Goal: Task Accomplishment & Management: Complete application form

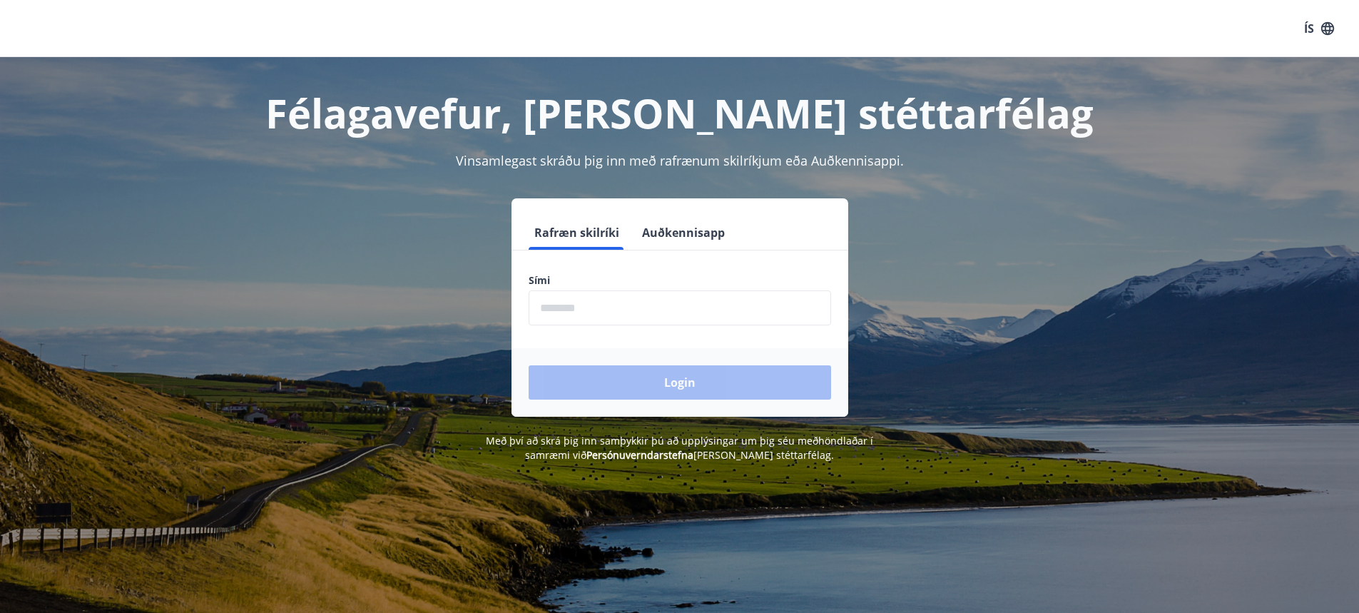
click at [679, 240] on button "Auðkennisapp" at bounding box center [683, 232] width 94 height 34
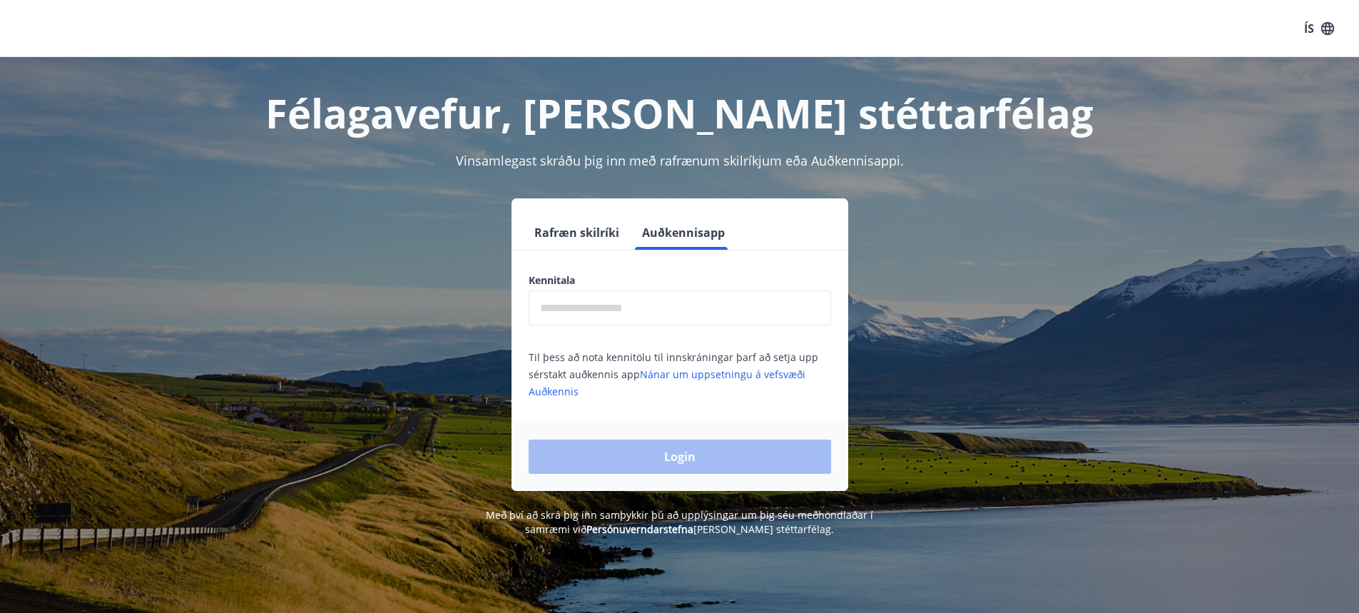
click at [673, 298] on input "text" at bounding box center [680, 307] width 303 height 35
type input "**********"
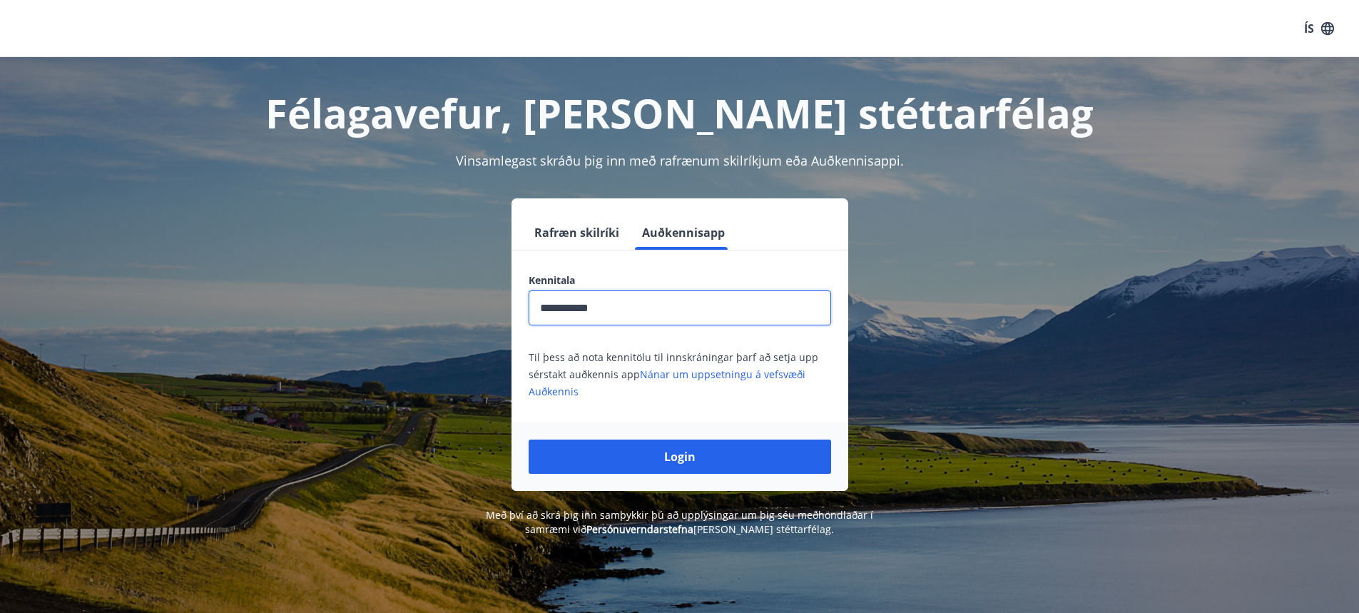
click at [677, 460] on button "Login" at bounding box center [680, 457] width 303 height 34
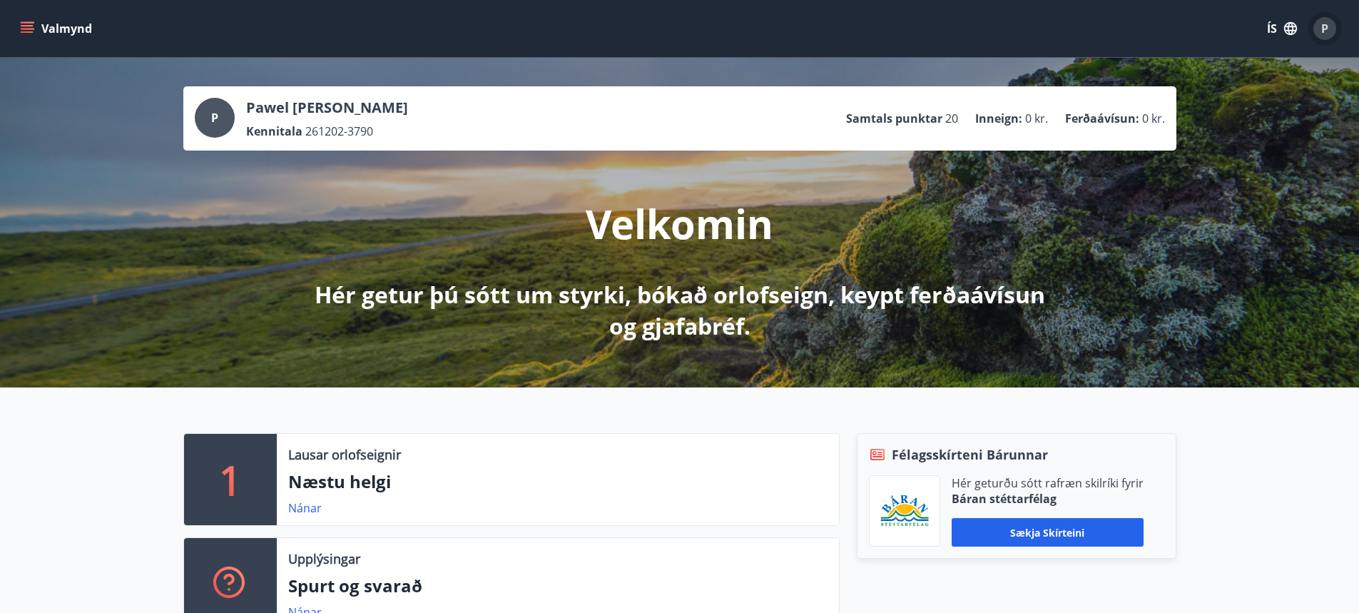
click at [1321, 37] on div "P" at bounding box center [1325, 28] width 23 height 23
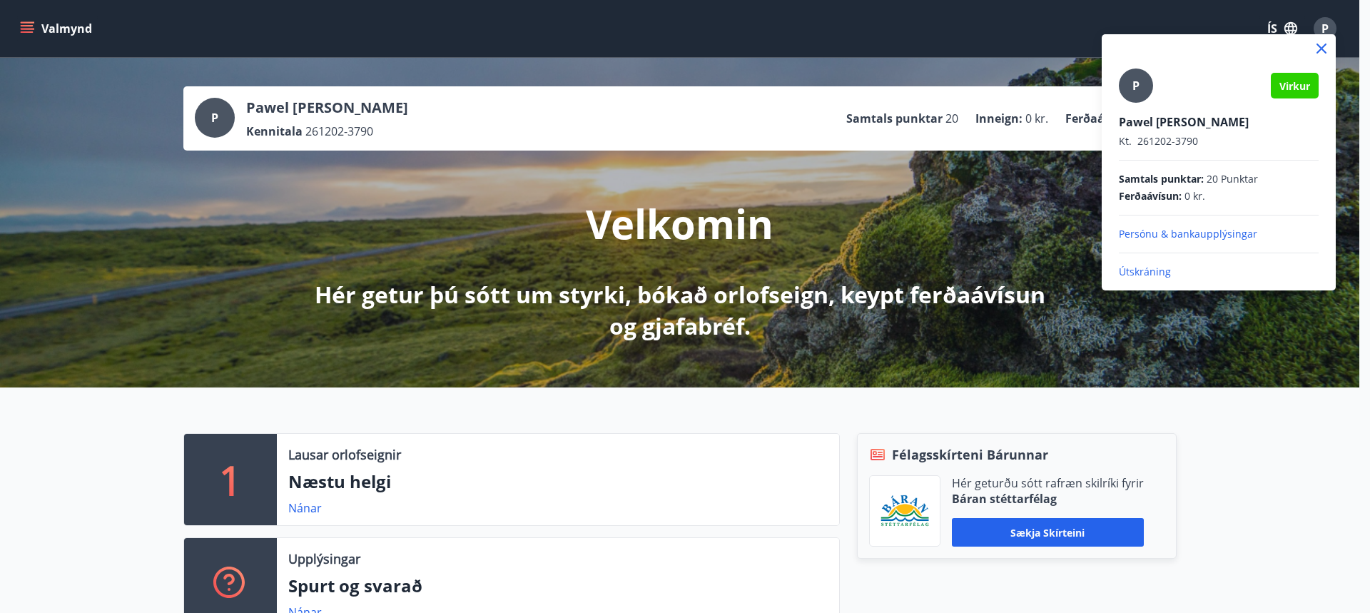
click at [983, 29] on div at bounding box center [685, 306] width 1370 height 613
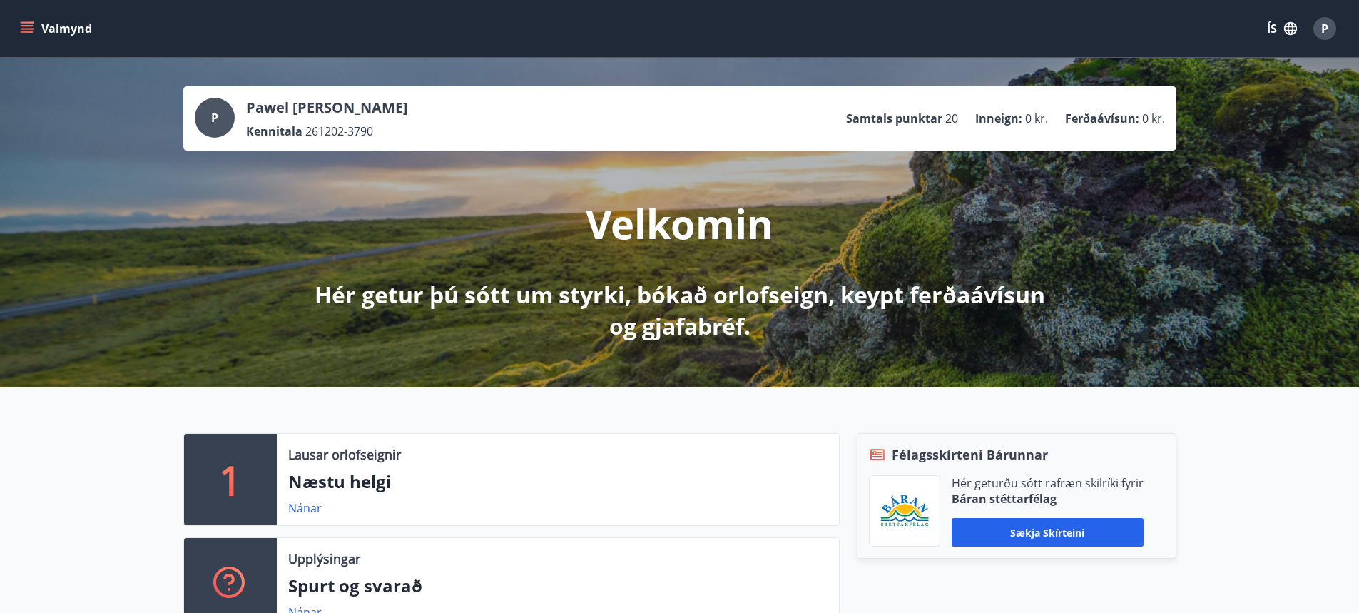
click at [18, 26] on button "Valmynd" at bounding box center [57, 29] width 81 height 26
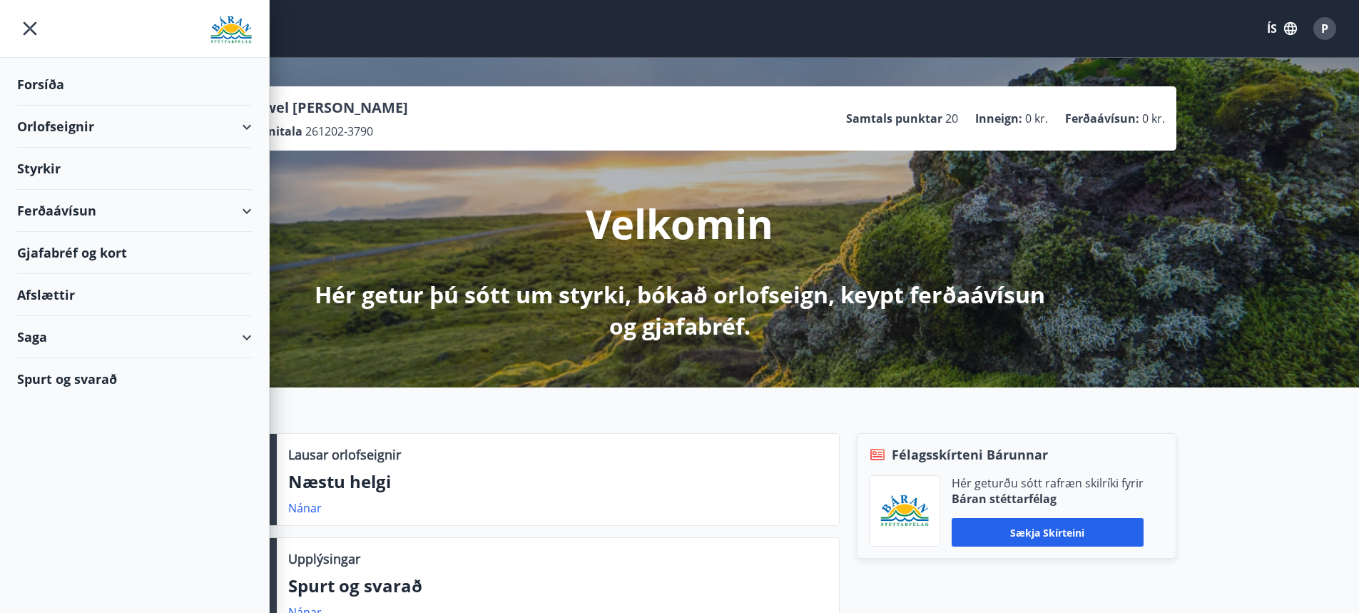
click at [131, 133] on div "Orlofseignir" at bounding box center [134, 127] width 235 height 42
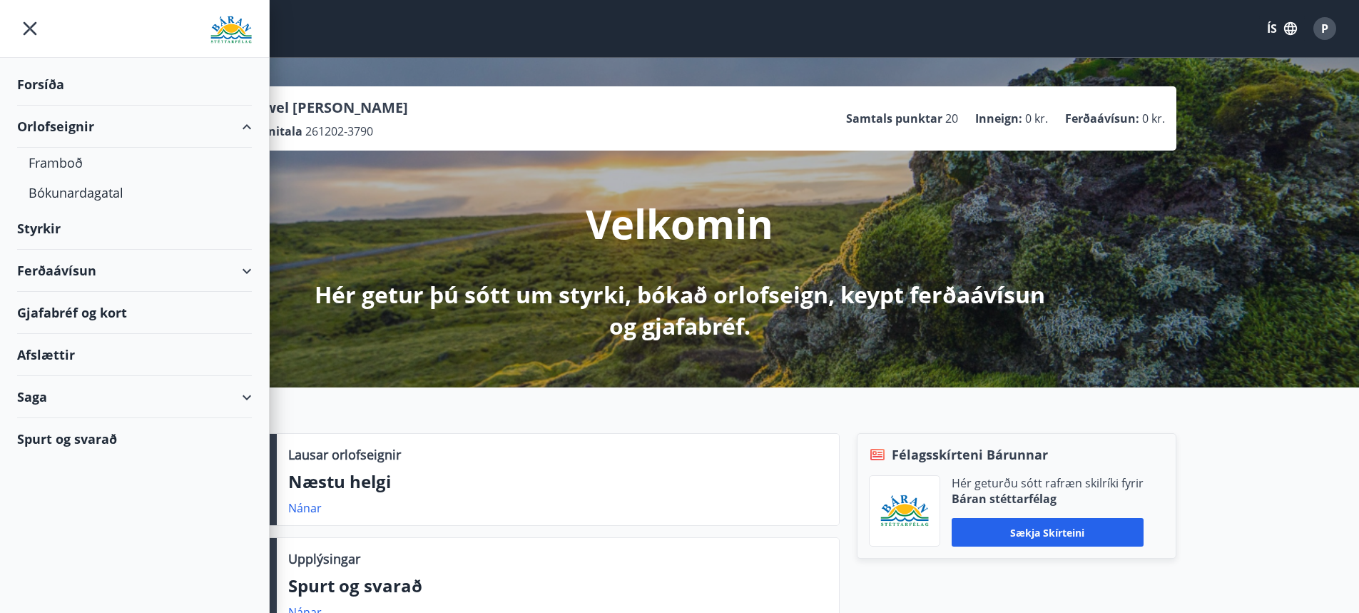
click at [233, 274] on div "Ferðaávísun" at bounding box center [134, 271] width 235 height 42
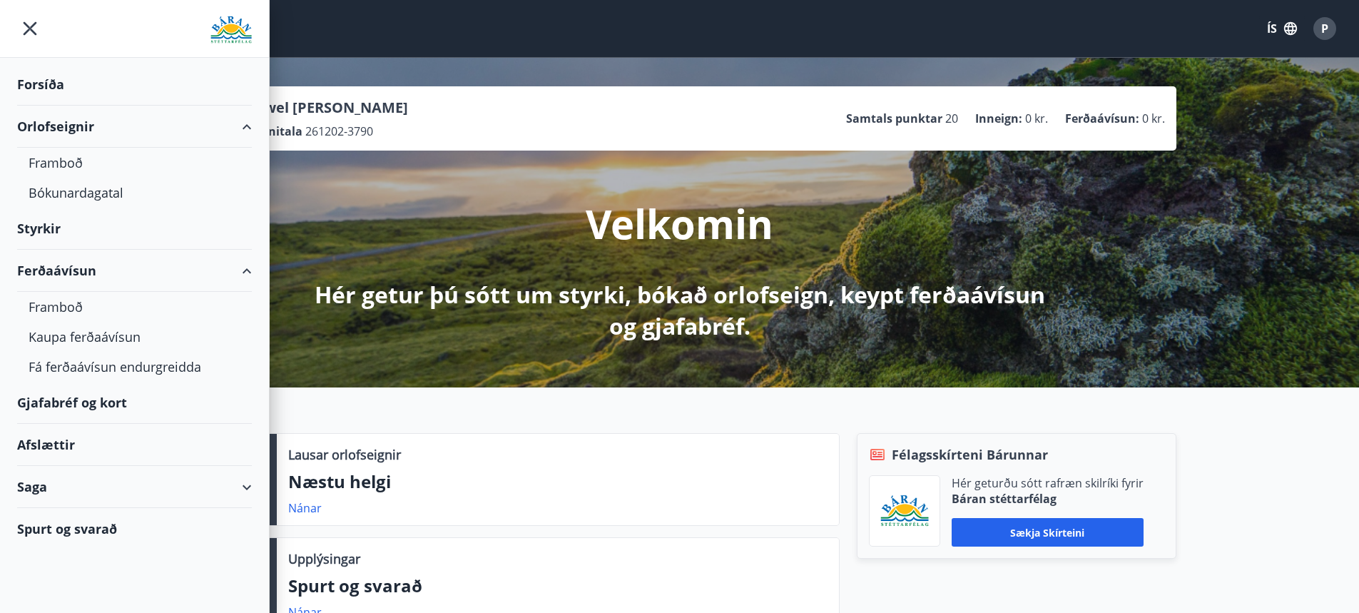
click at [125, 470] on div "Saga" at bounding box center [134, 487] width 235 height 42
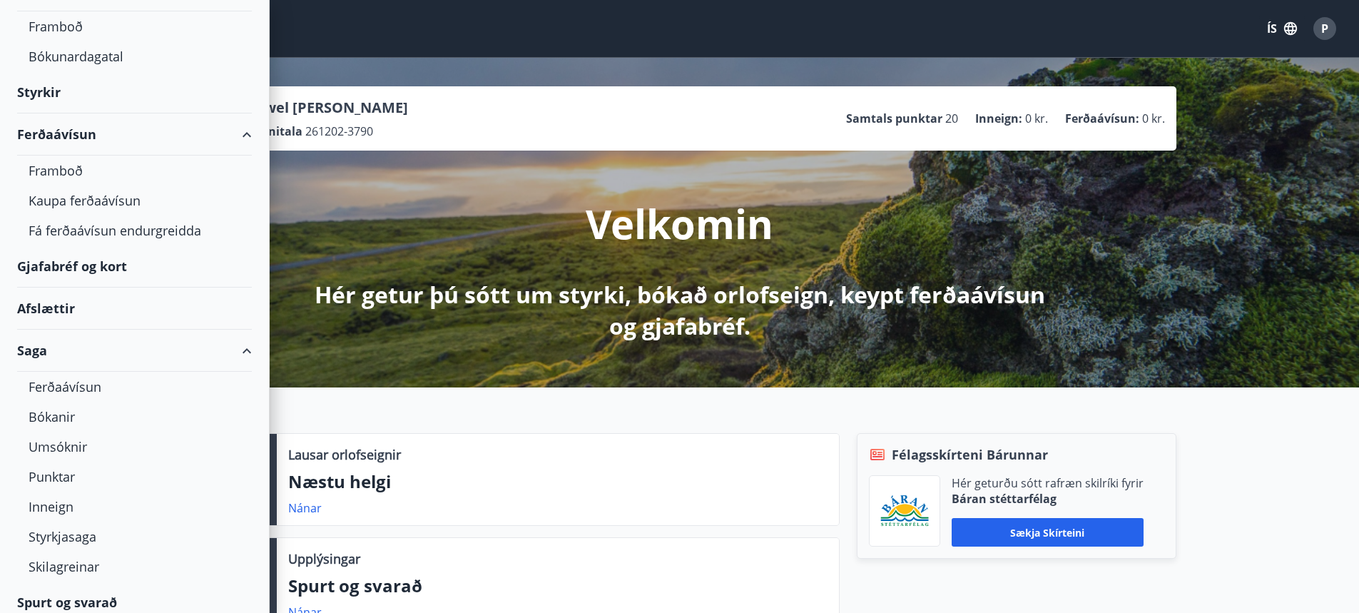
scroll to position [146, 0]
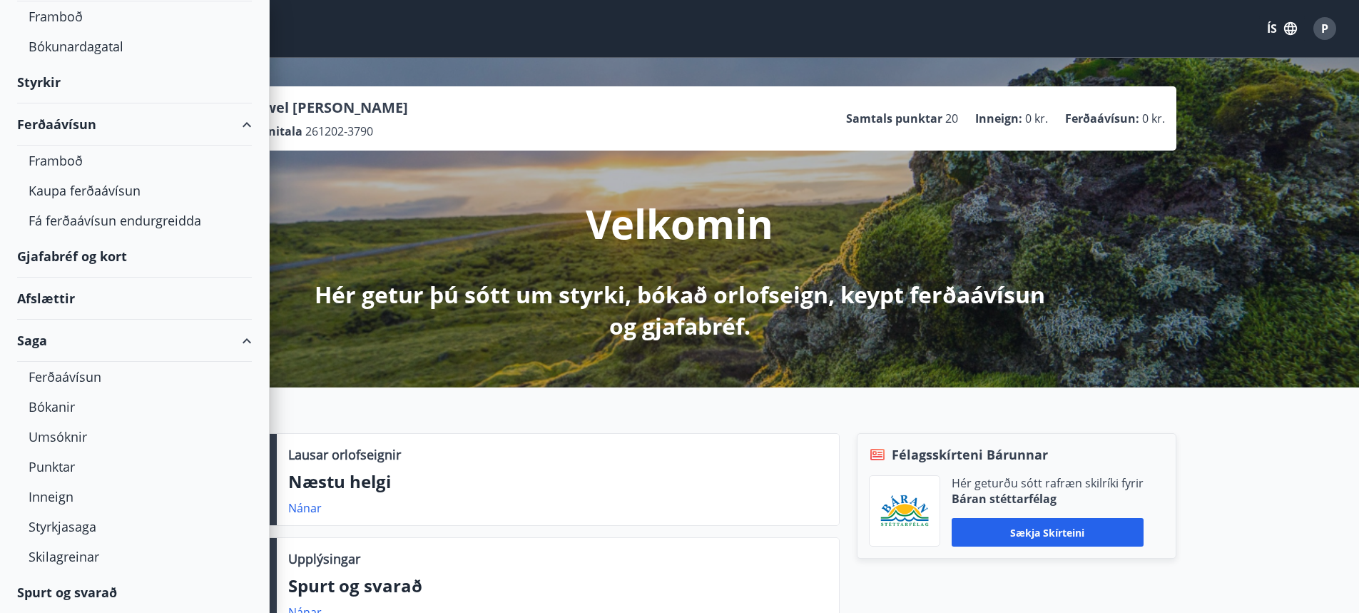
click at [42, 343] on div "Saga" at bounding box center [134, 341] width 235 height 42
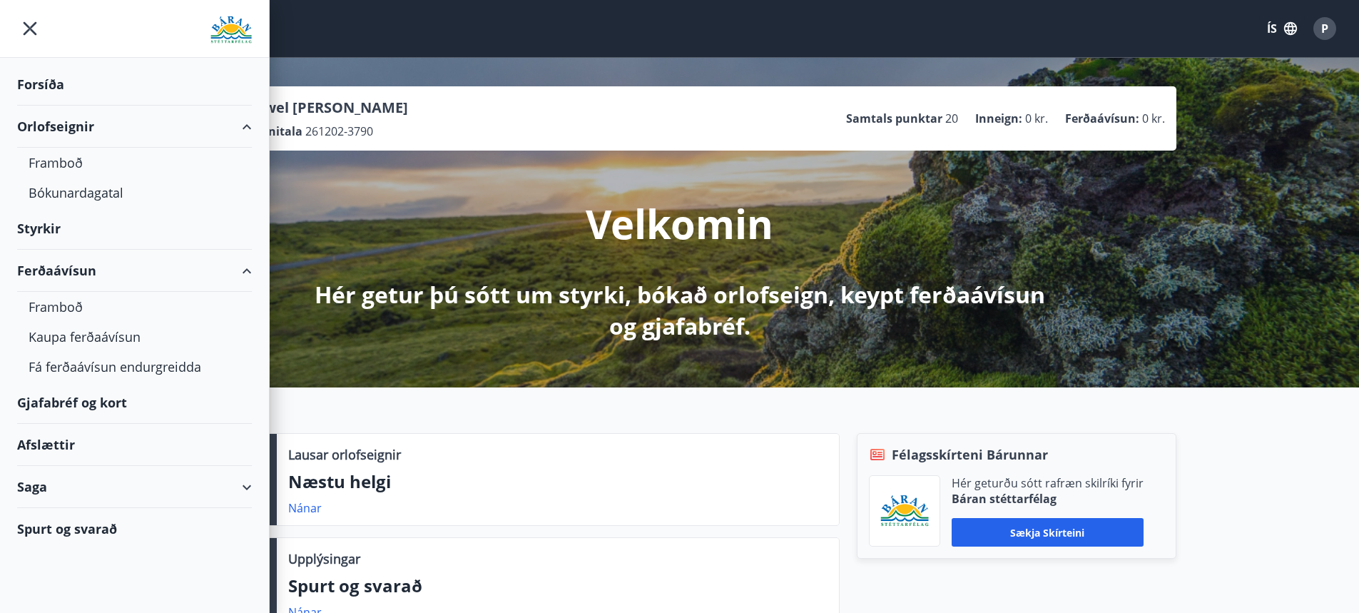
scroll to position [0, 0]
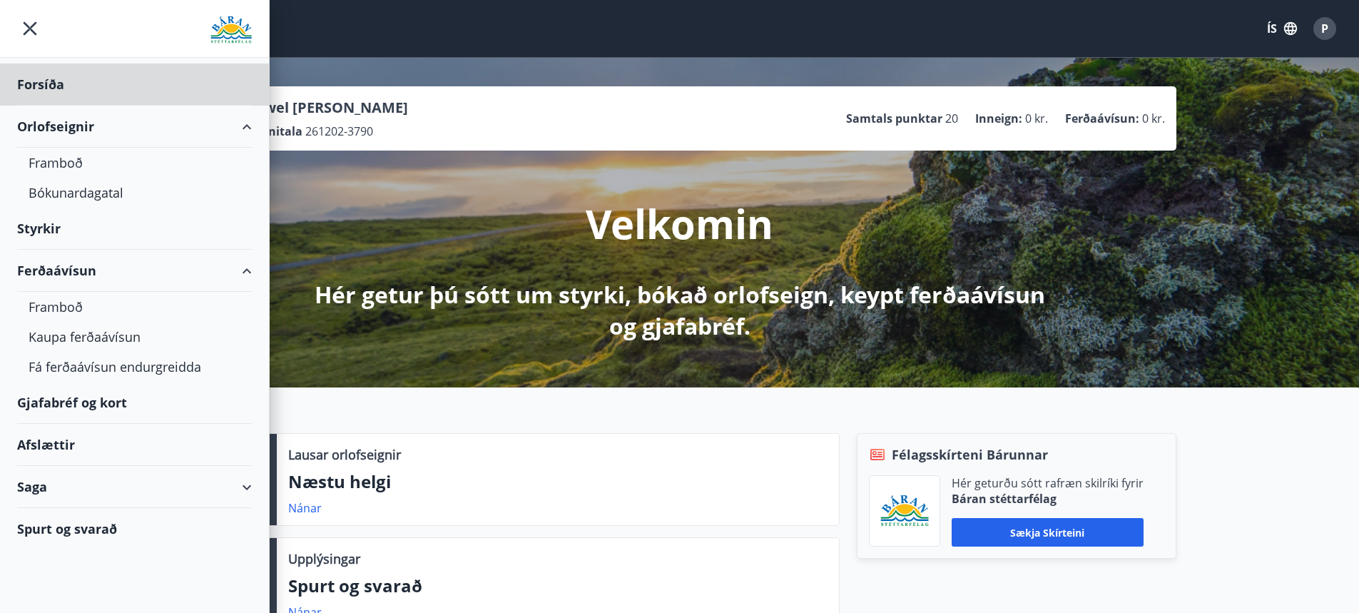
click at [49, 106] on div "Styrkir" at bounding box center [134, 85] width 235 height 42
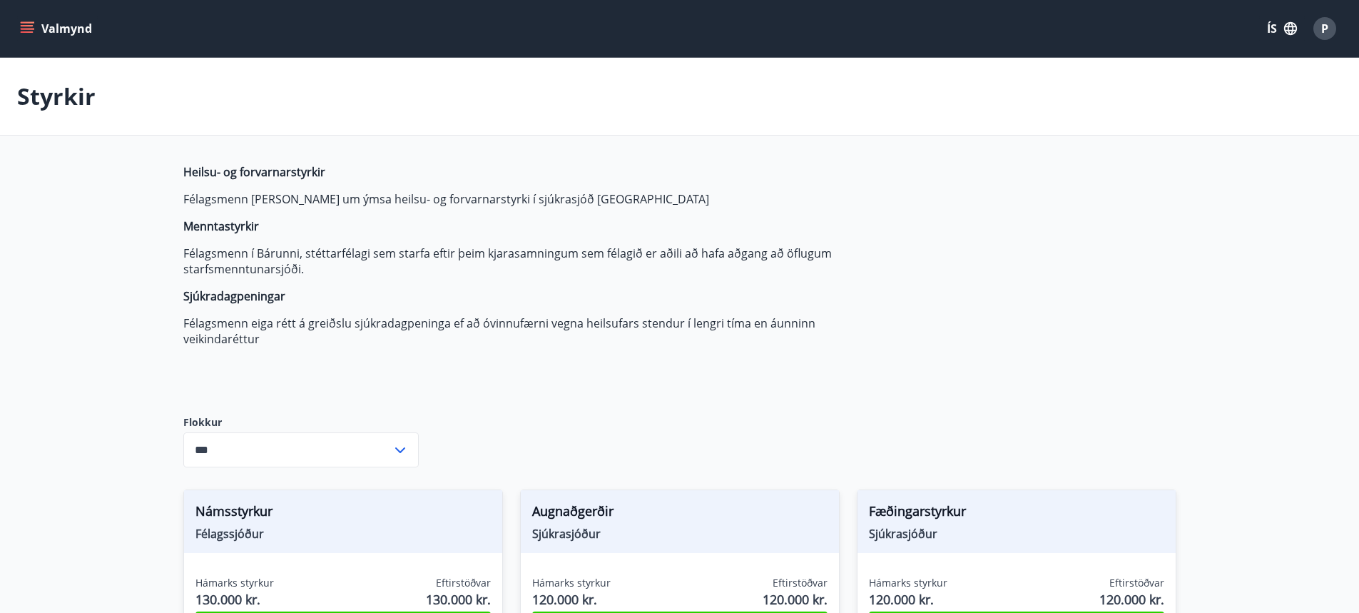
type input "***"
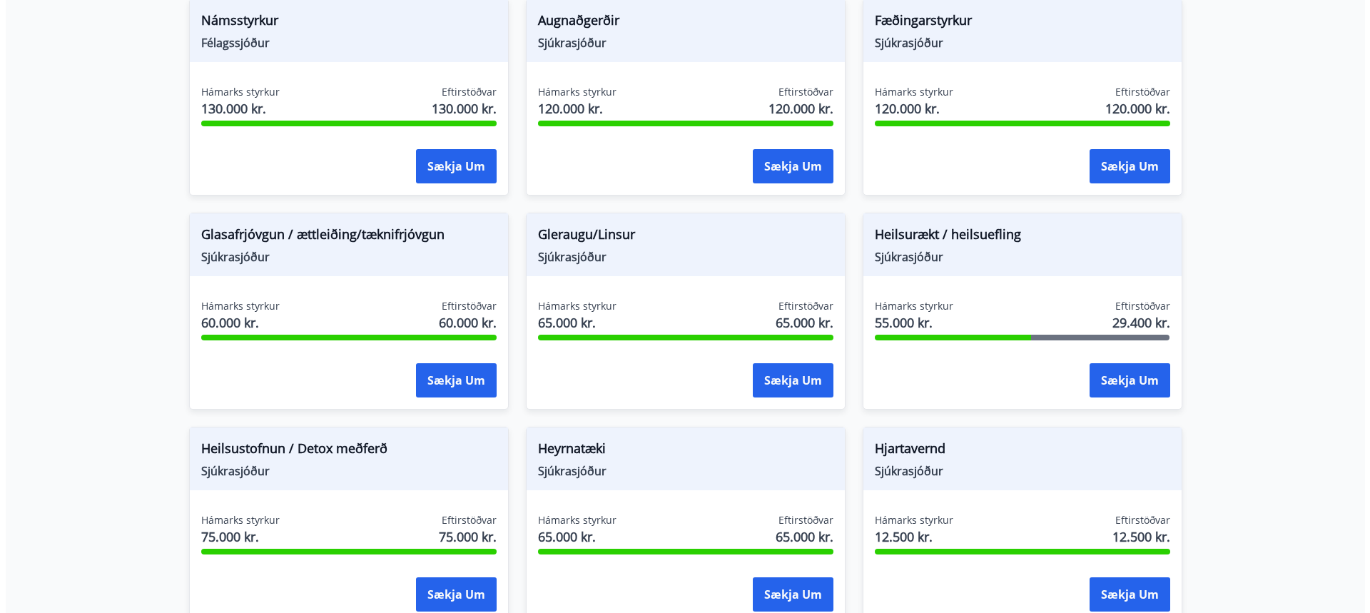
scroll to position [499, 0]
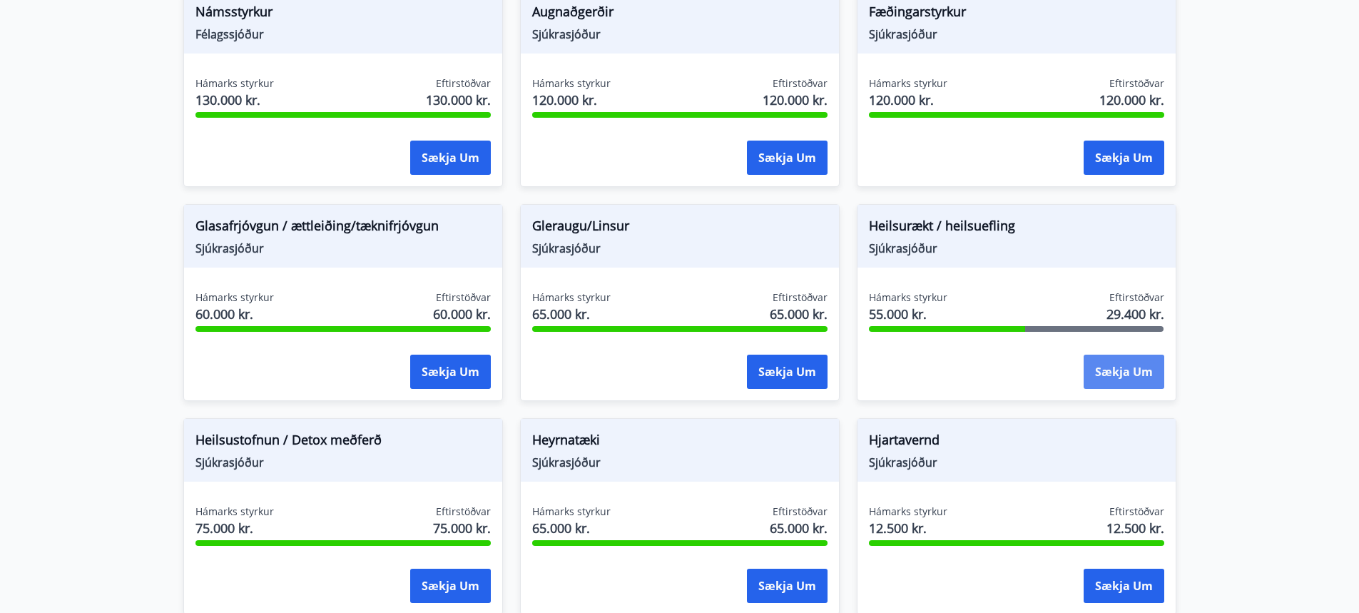
click at [1127, 377] on button "Sækja um" at bounding box center [1124, 372] width 81 height 34
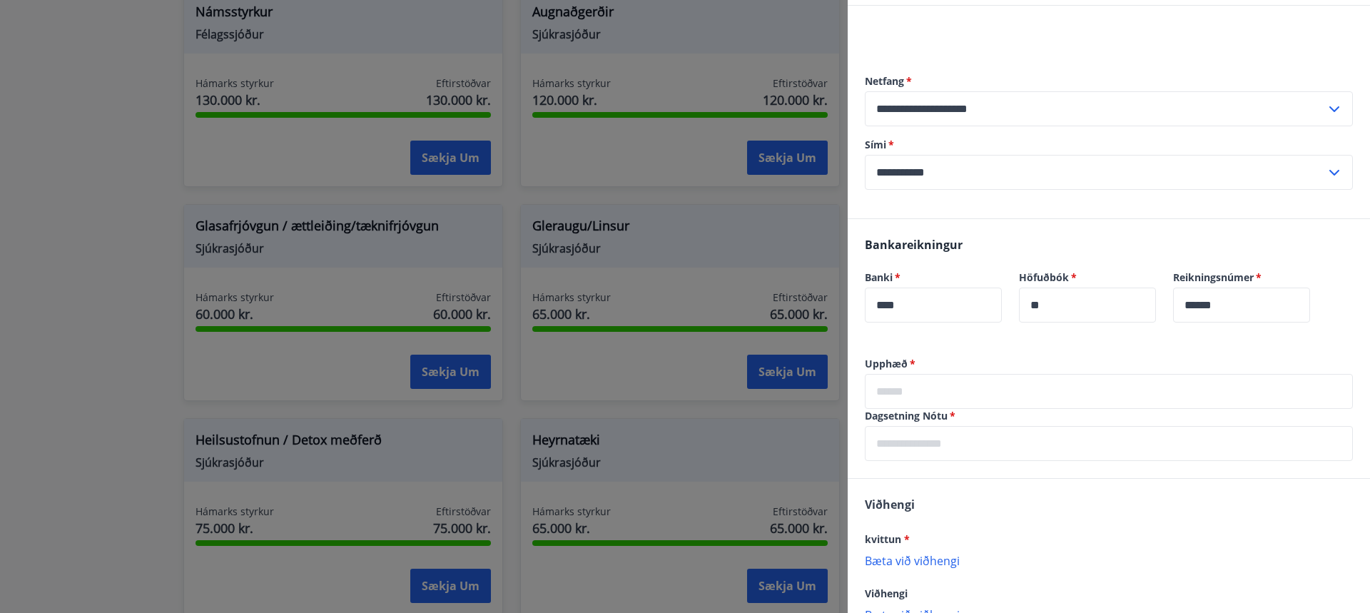
scroll to position [143, 0]
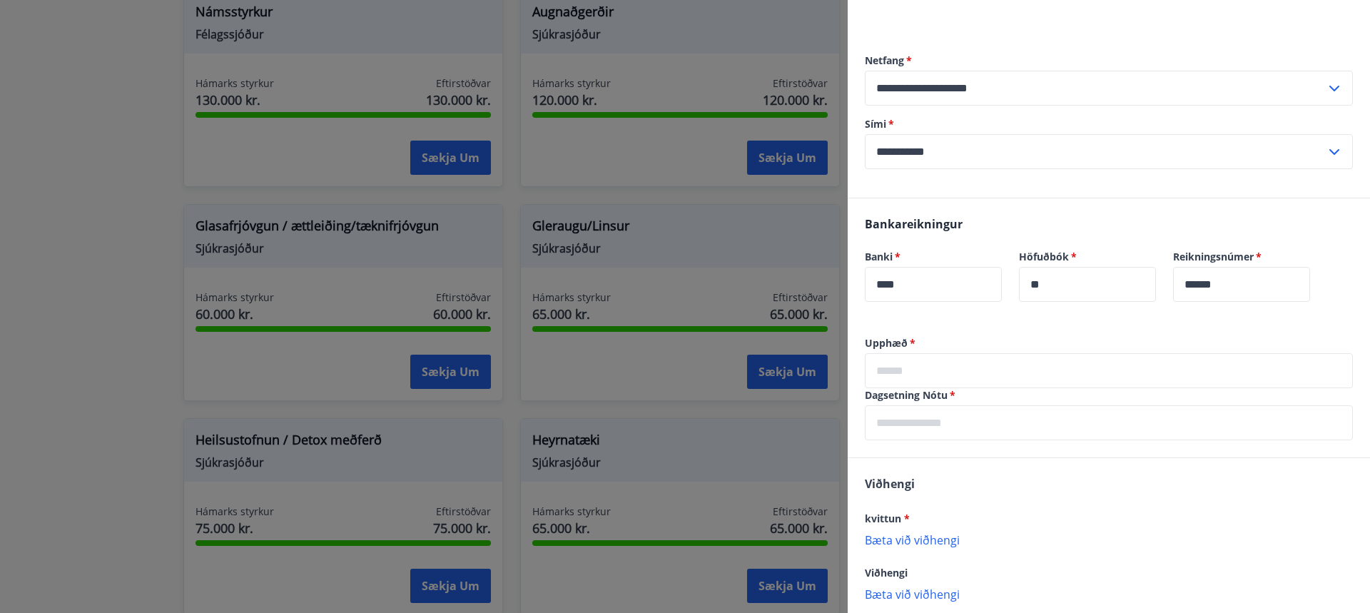
drag, startPoint x: 984, startPoint y: 378, endPoint x: 956, endPoint y: 402, distance: 36.5
click at [975, 387] on input "text" at bounding box center [1109, 370] width 488 height 35
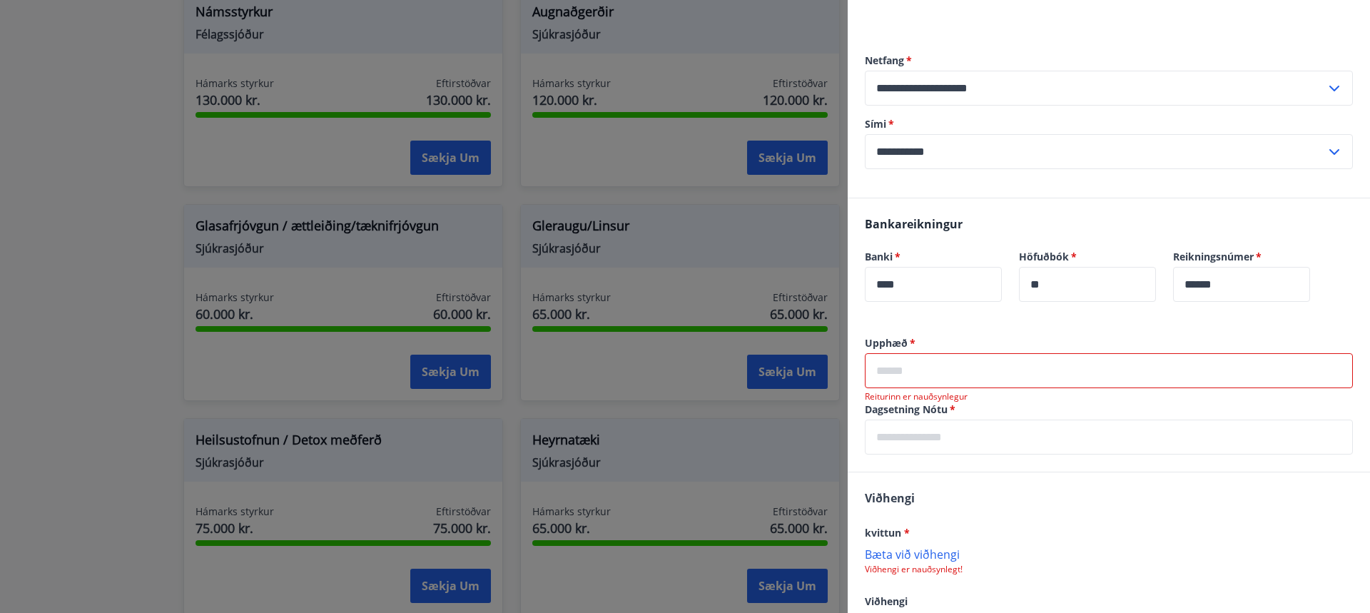
click at [970, 380] on input "text" at bounding box center [1109, 370] width 488 height 35
click at [927, 374] on input "text" at bounding box center [1109, 370] width 488 height 35
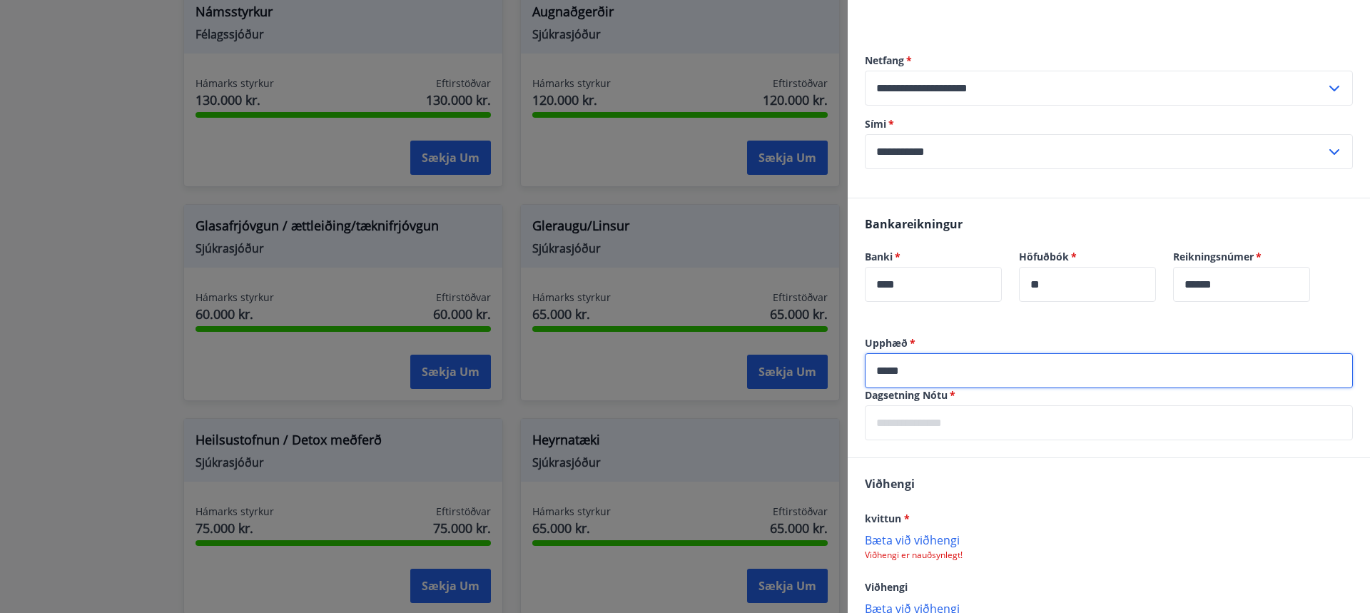
type input "*****"
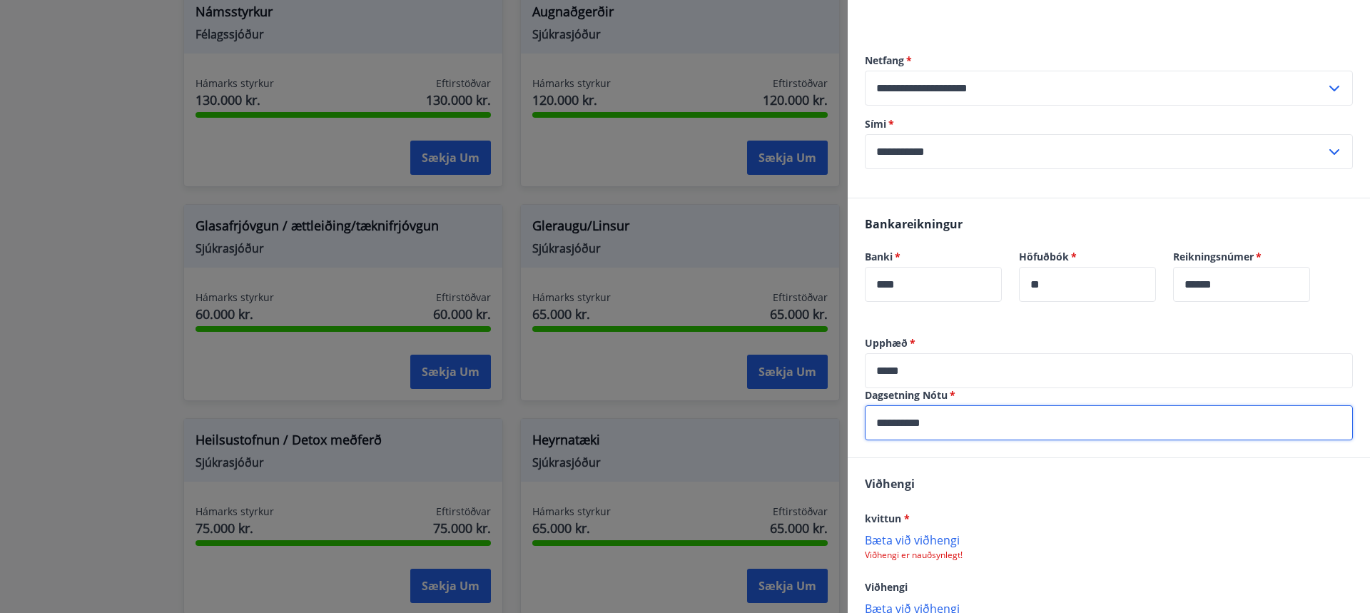
type input "**********"
click at [948, 472] on div "Viðhengi kvittun * [PERSON_NAME] við viðhengi Viðhengi er nauðsynlegt! Viðhengi…" at bounding box center [1109, 545] width 522 height 174
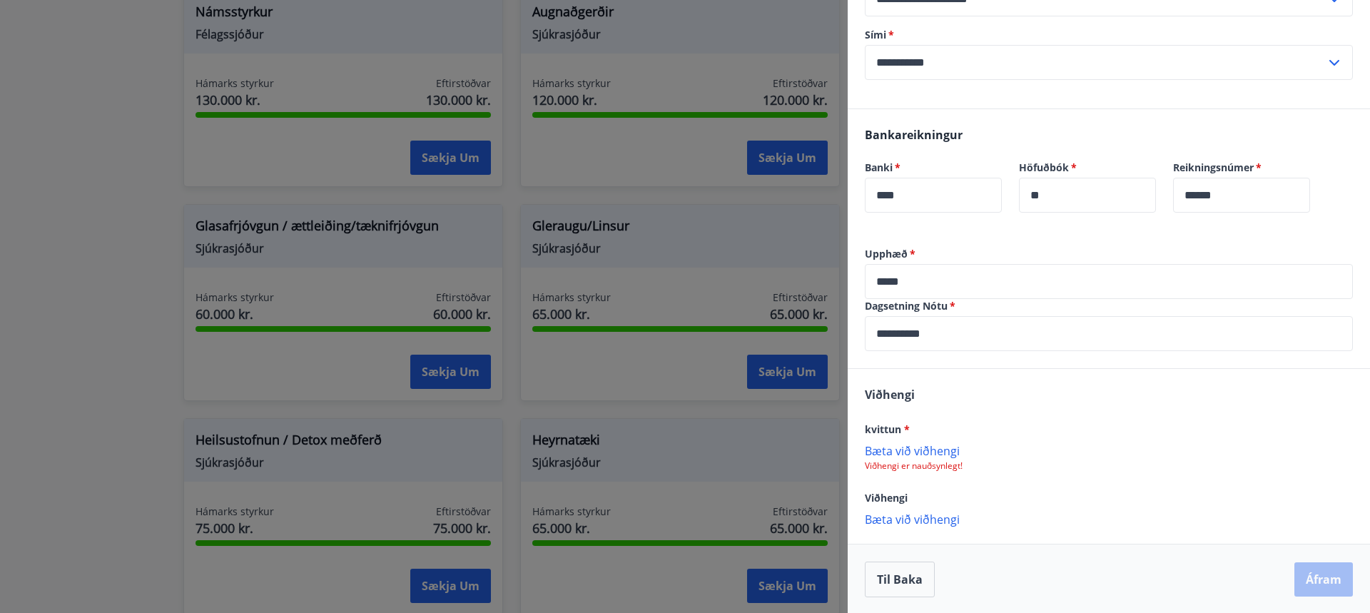
scroll to position [233, 0]
click at [926, 453] on p "Bæta við viðhengi" at bounding box center [1109, 449] width 488 height 14
click at [930, 519] on p "Bæta við viðhengi" at bounding box center [1109, 517] width 488 height 14
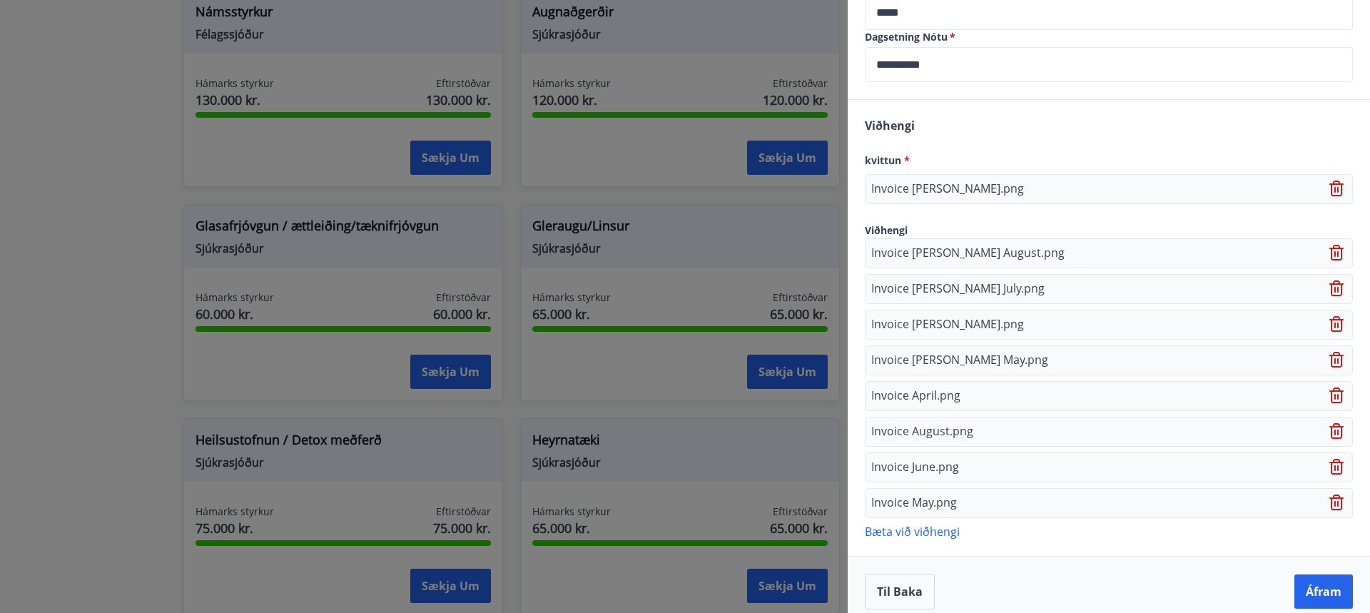
scroll to position [514, 0]
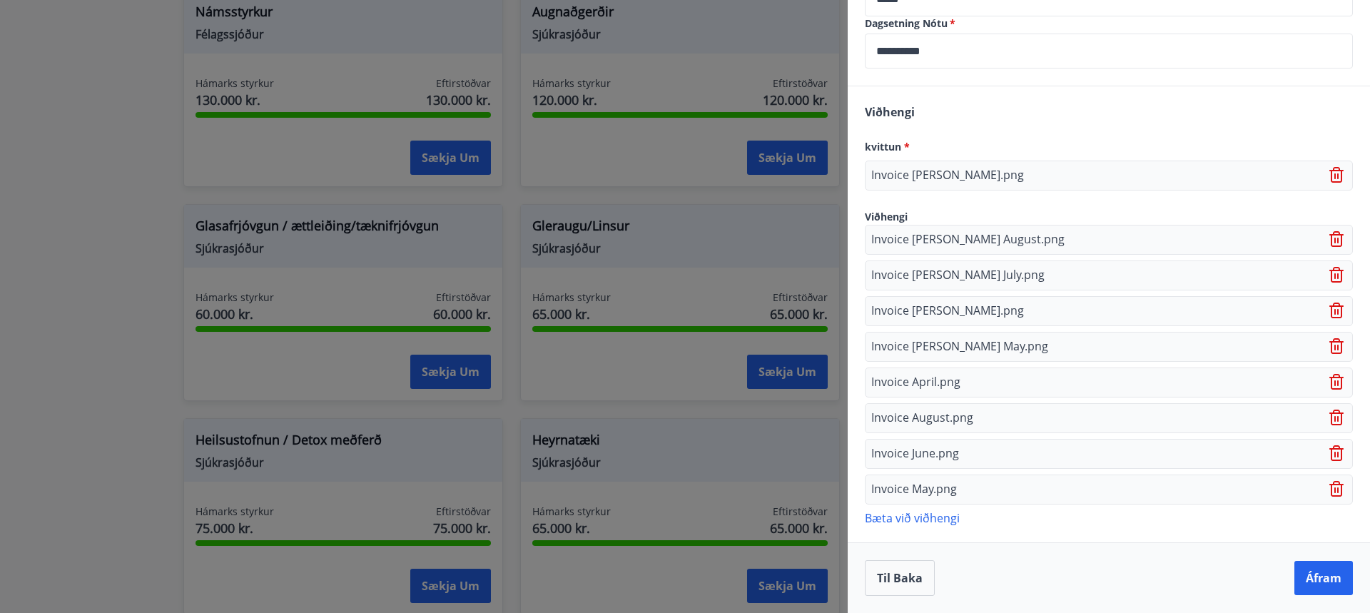
click at [923, 521] on p "Bæta við viðhengi" at bounding box center [1109, 517] width 488 height 14
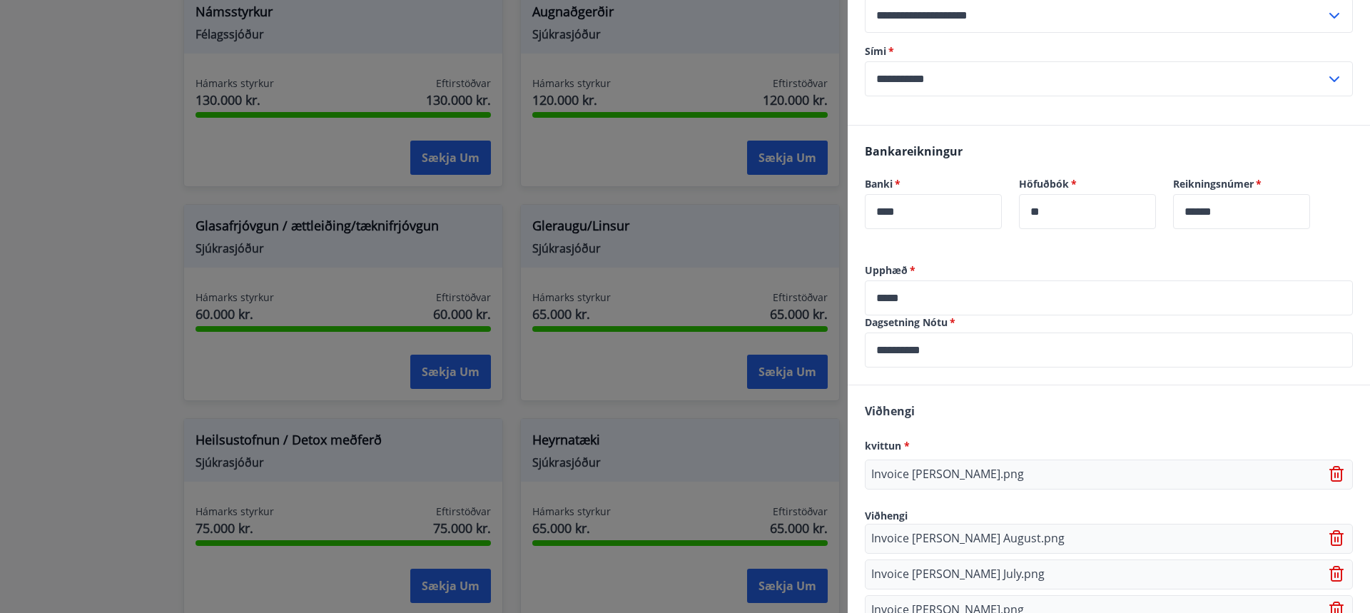
scroll to position [550, 0]
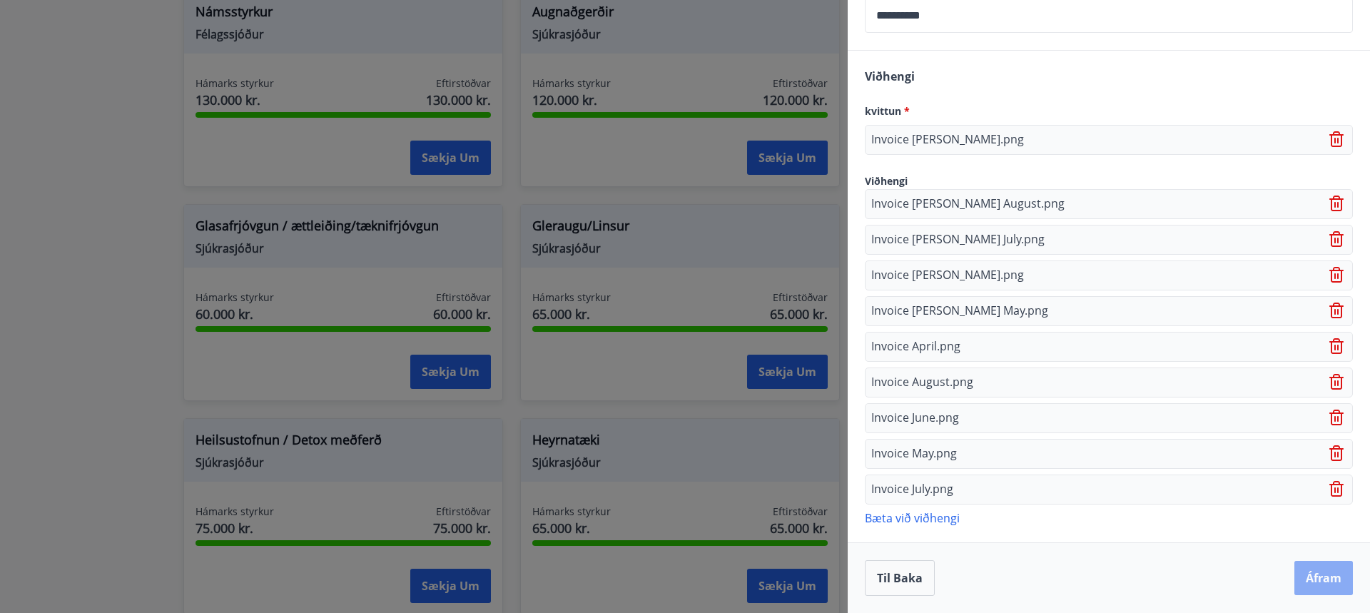
click at [1319, 579] on button "Áfram" at bounding box center [1323, 578] width 59 height 34
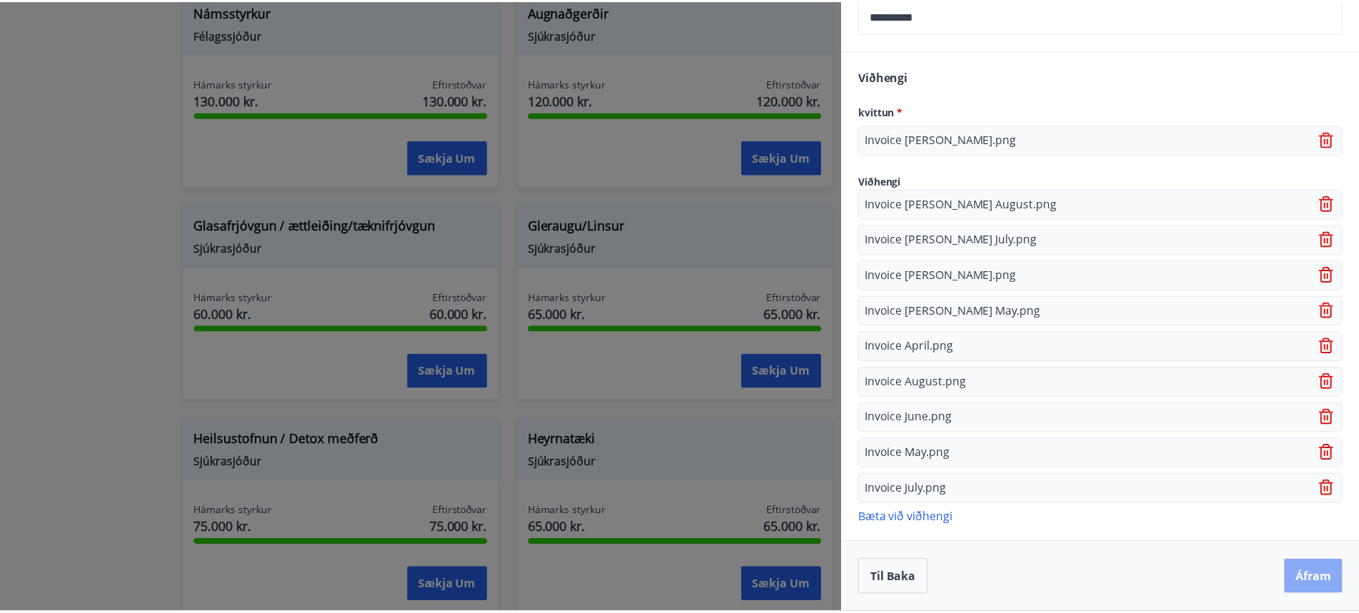
scroll to position [0, 0]
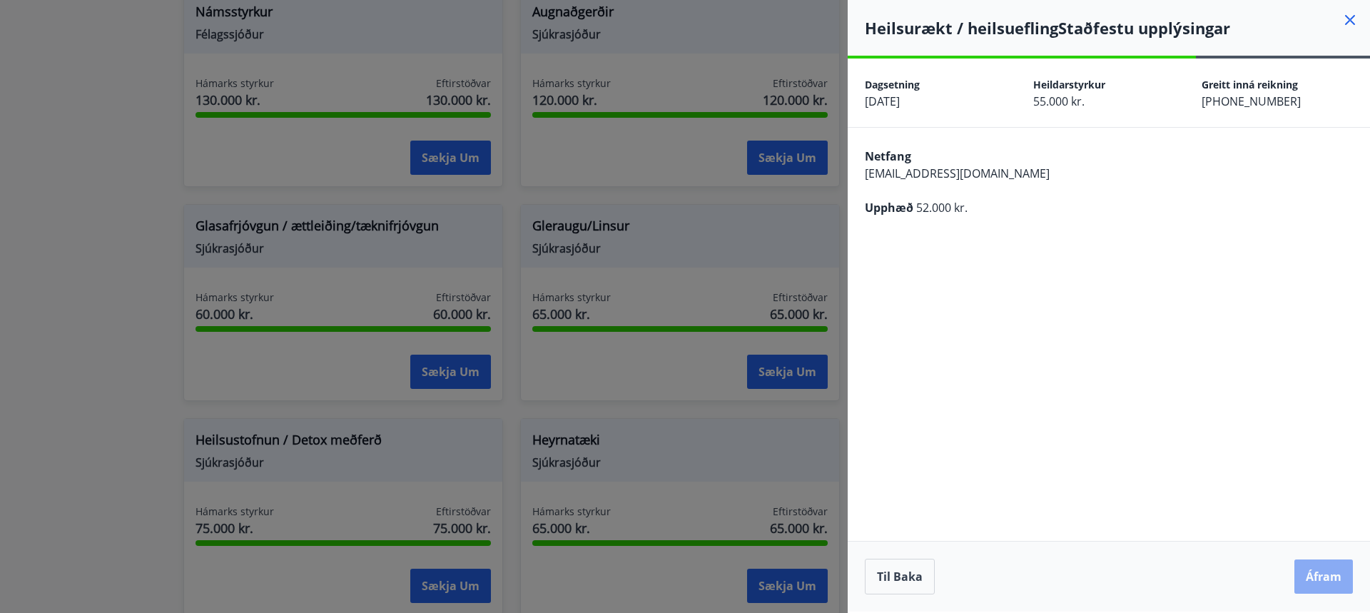
click at [1310, 581] on button "Áfram" at bounding box center [1323, 576] width 59 height 34
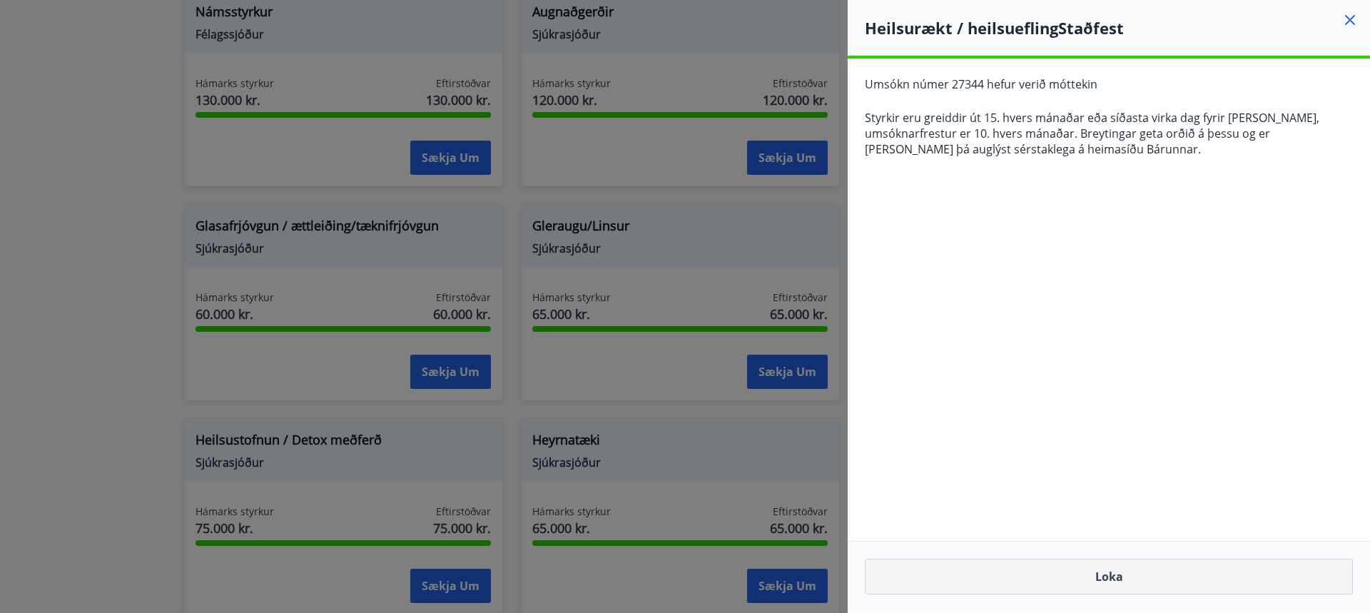
click at [1195, 577] on button "Loka" at bounding box center [1109, 577] width 488 height 36
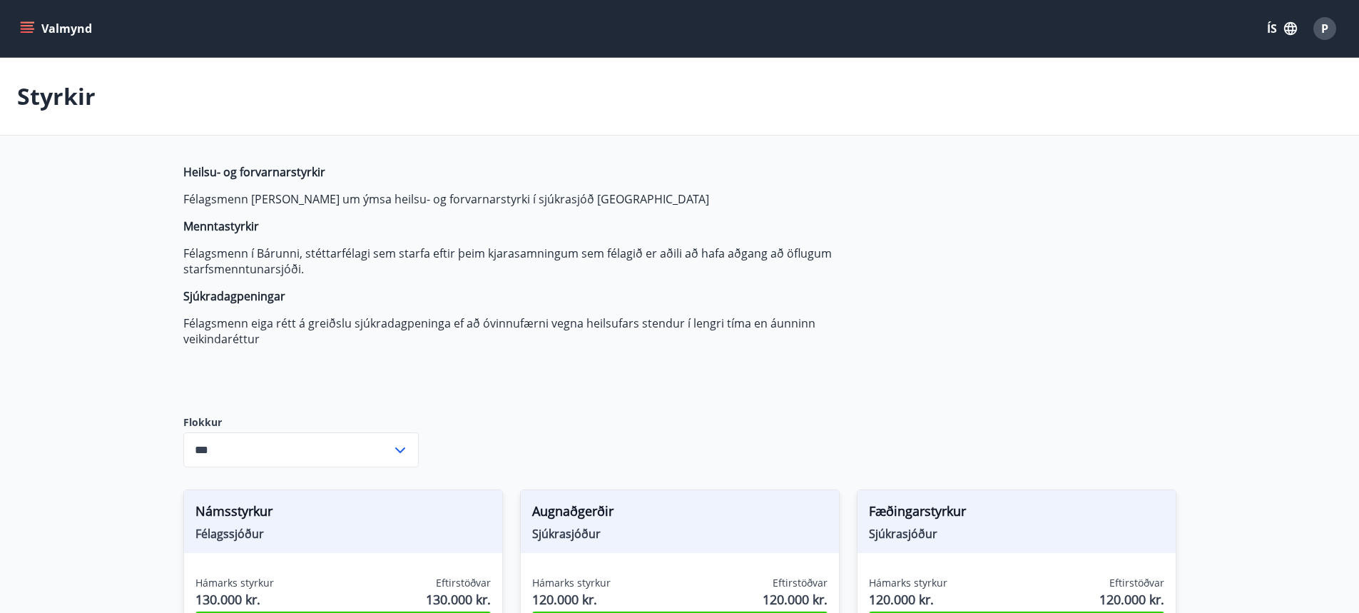
click at [1324, 28] on span "P" at bounding box center [1324, 29] width 7 height 16
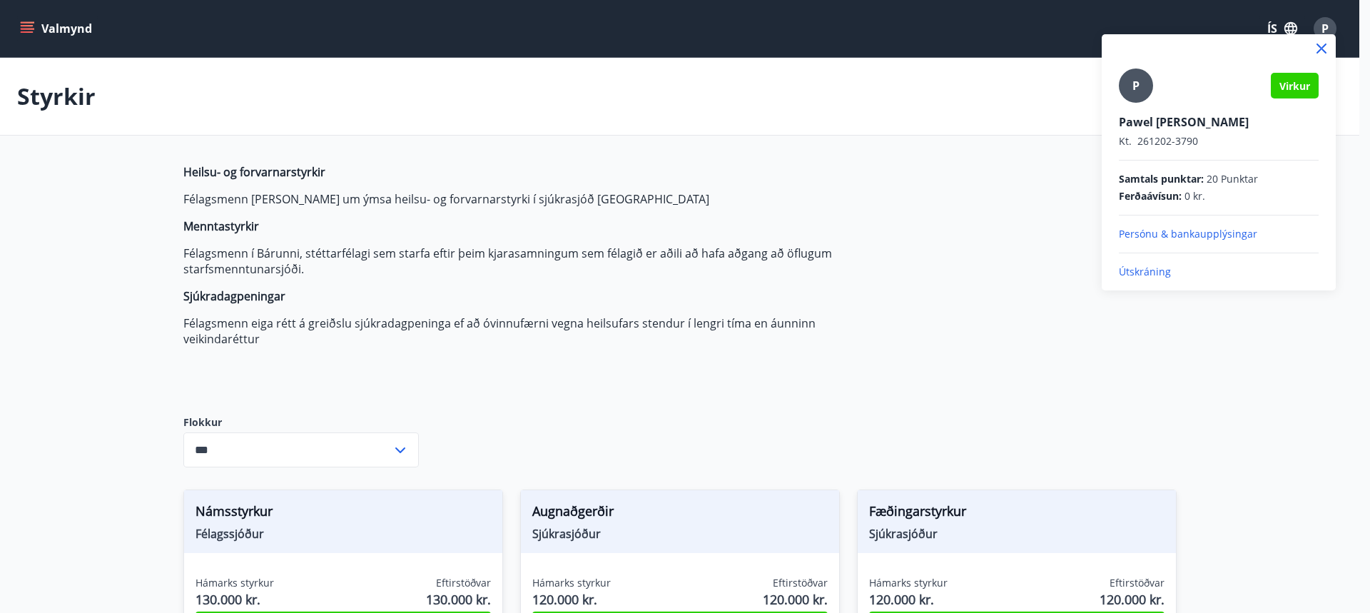
click at [1149, 268] on p "Útskráning" at bounding box center [1219, 272] width 200 height 14
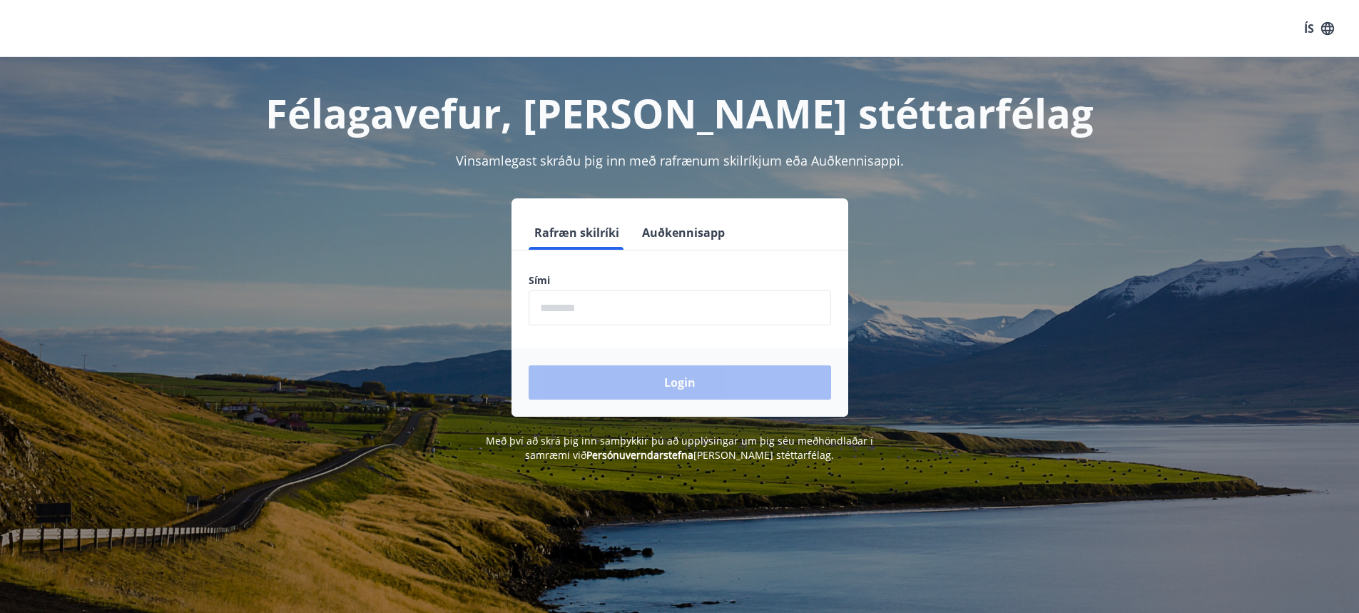
click at [686, 234] on button "Auðkennisapp" at bounding box center [683, 232] width 94 height 34
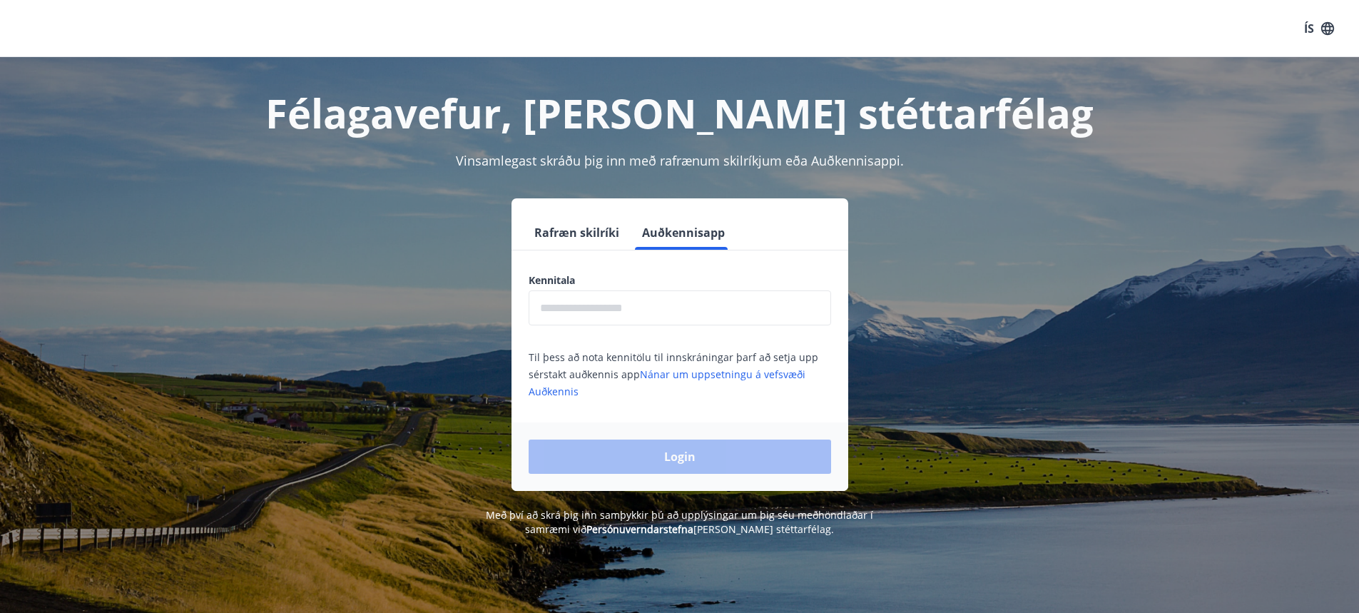
click at [647, 309] on input "text" at bounding box center [680, 307] width 303 height 35
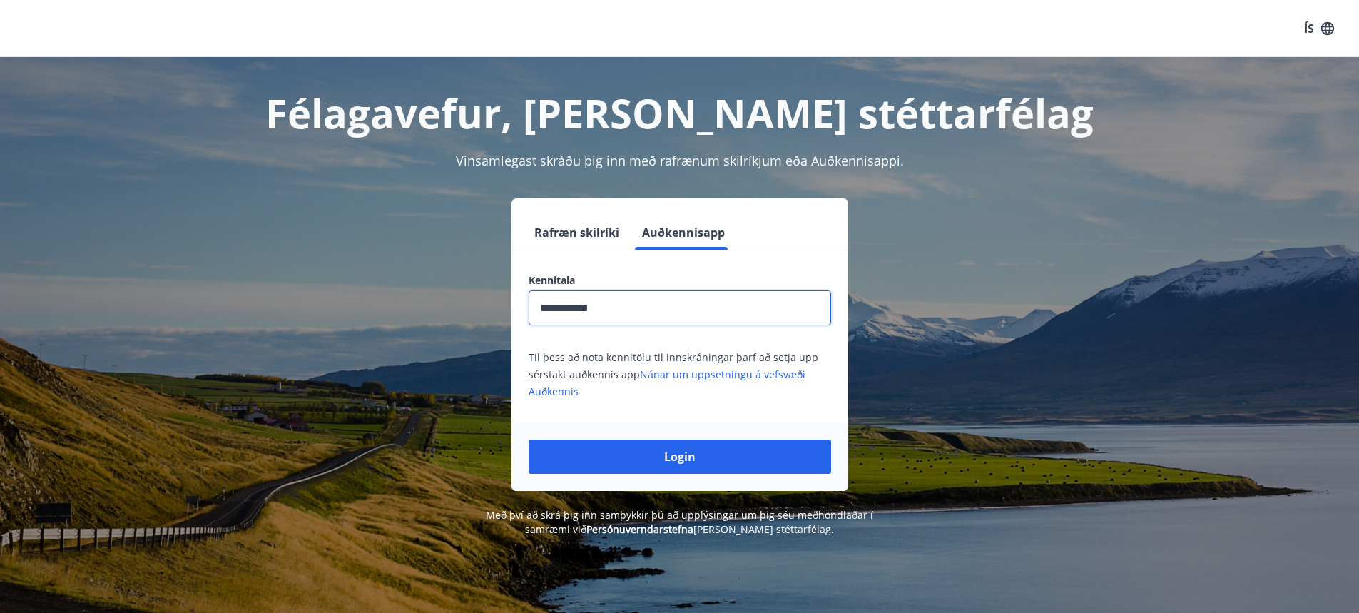
type input "**********"
click at [529, 440] on button "Login" at bounding box center [680, 457] width 303 height 34
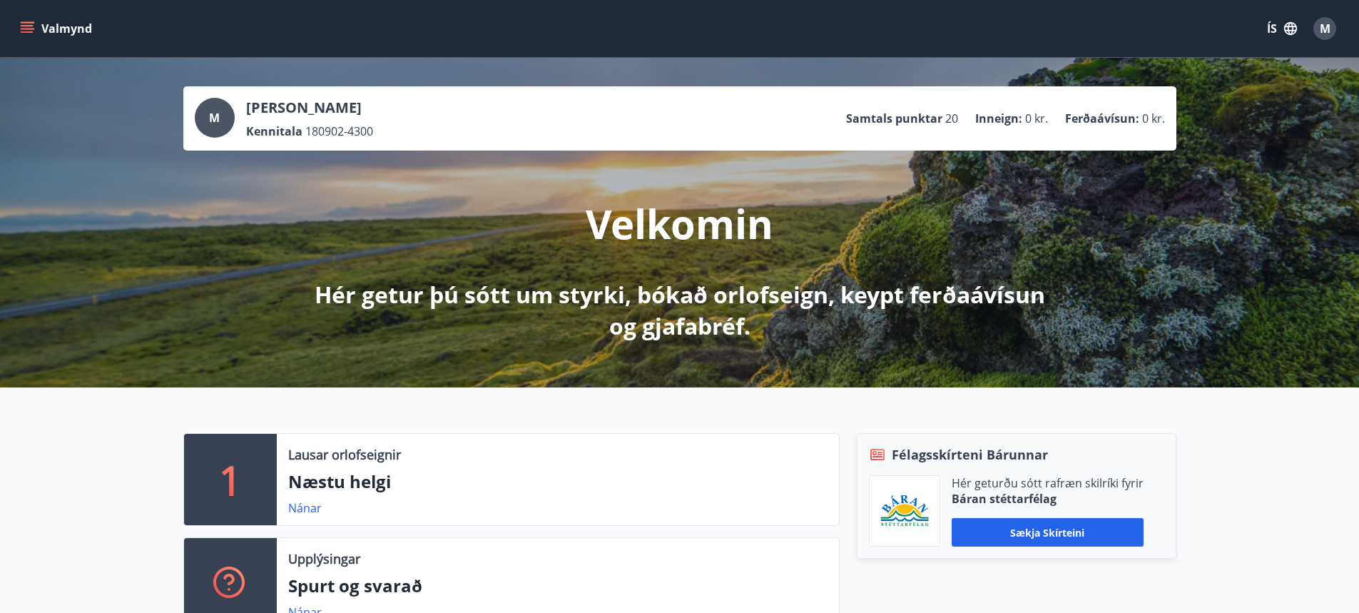
click at [28, 23] on icon "menu" at bounding box center [29, 22] width 16 height 1
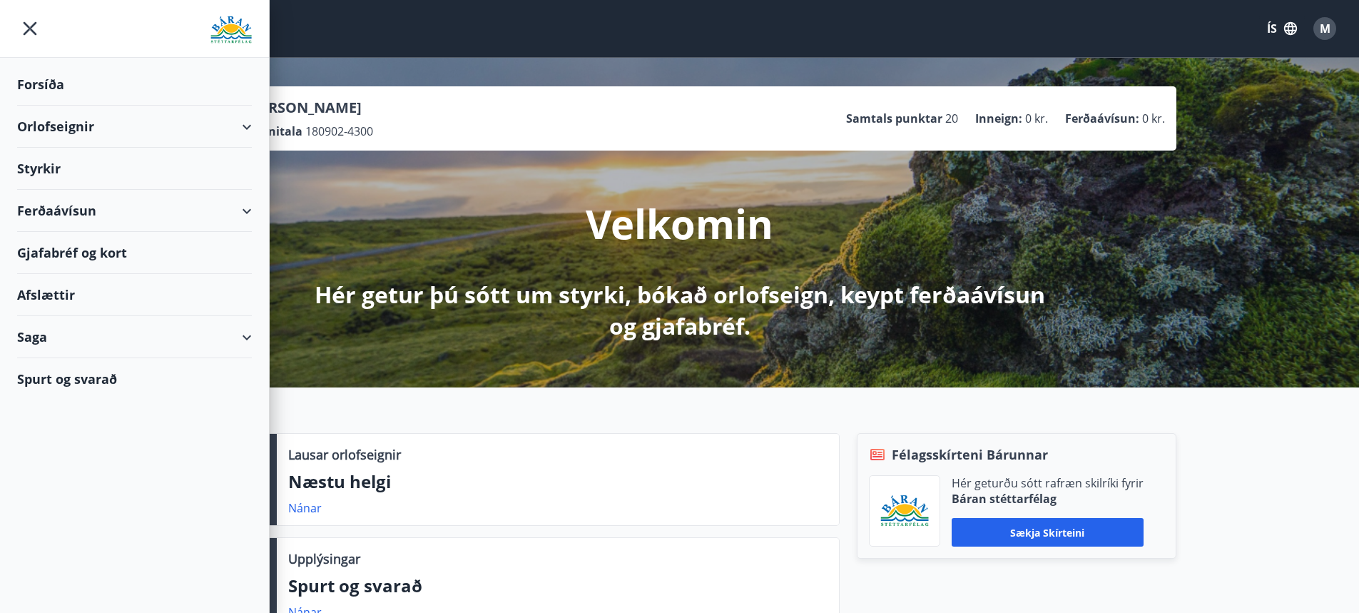
click at [45, 106] on div "Styrkir" at bounding box center [134, 85] width 235 height 42
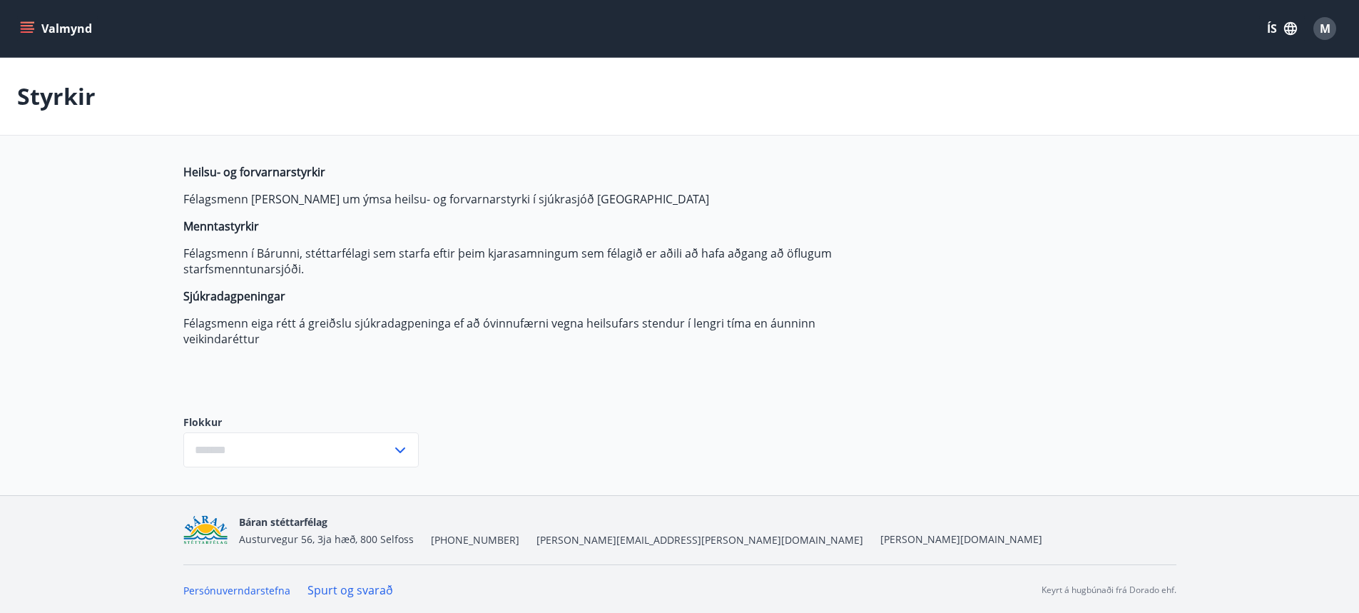
type input "***"
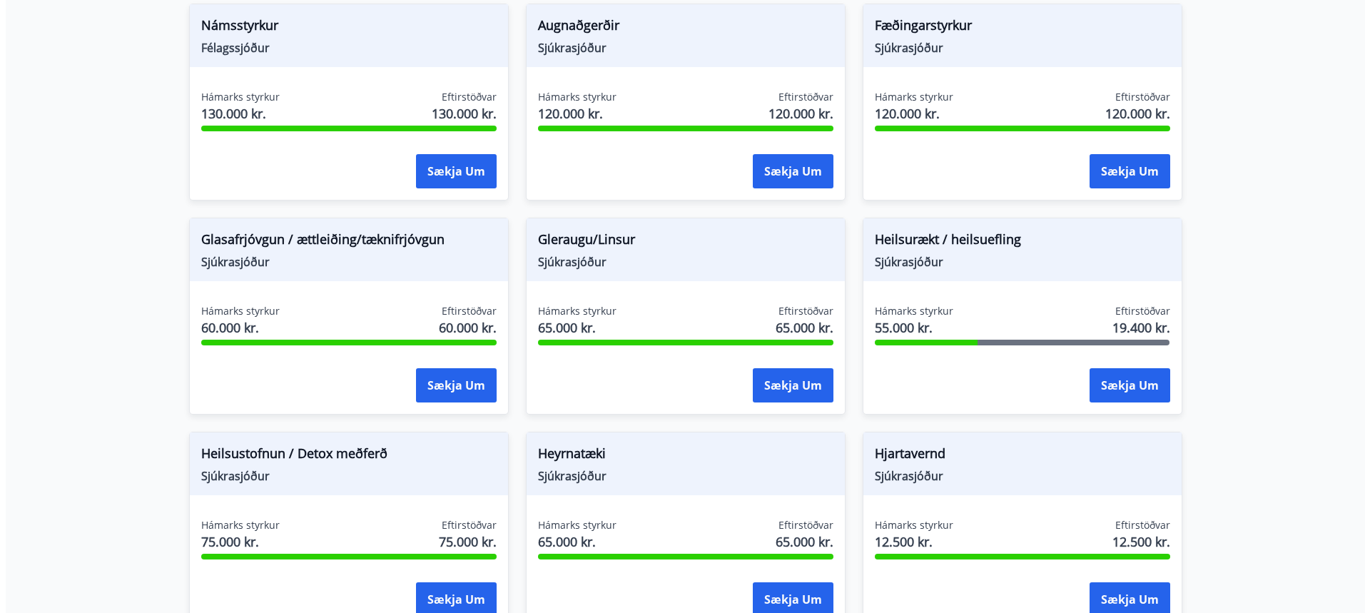
scroll to position [499, 0]
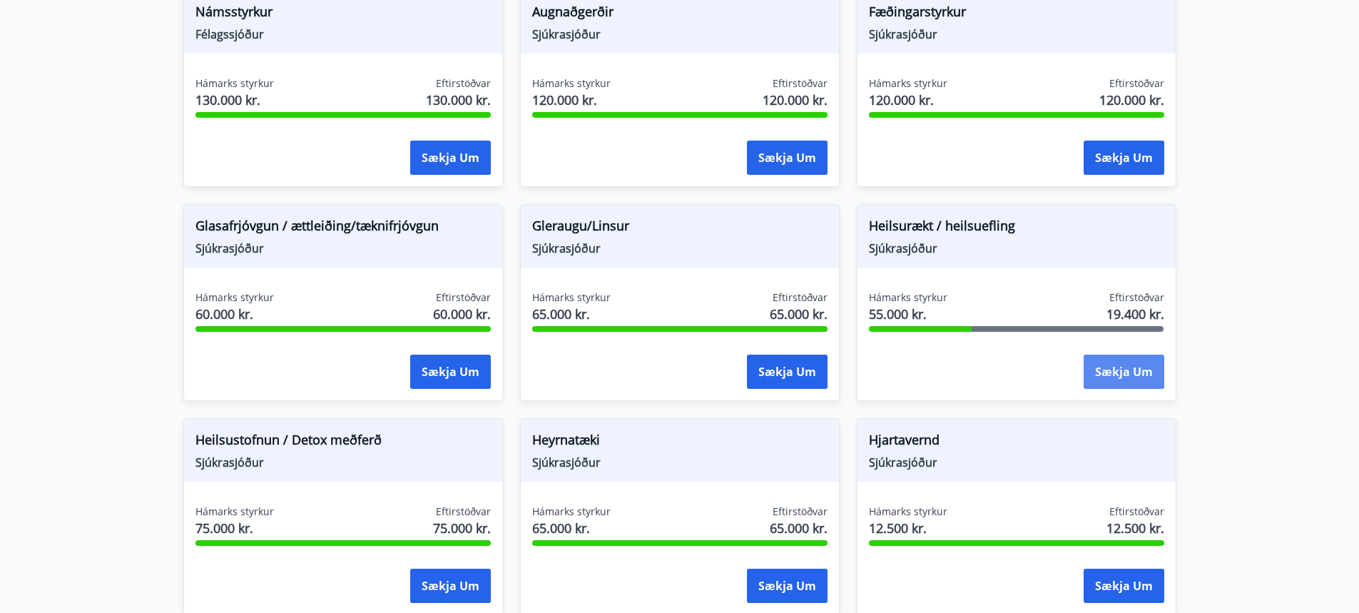
click at [1090, 368] on button "Sækja um" at bounding box center [1124, 372] width 81 height 34
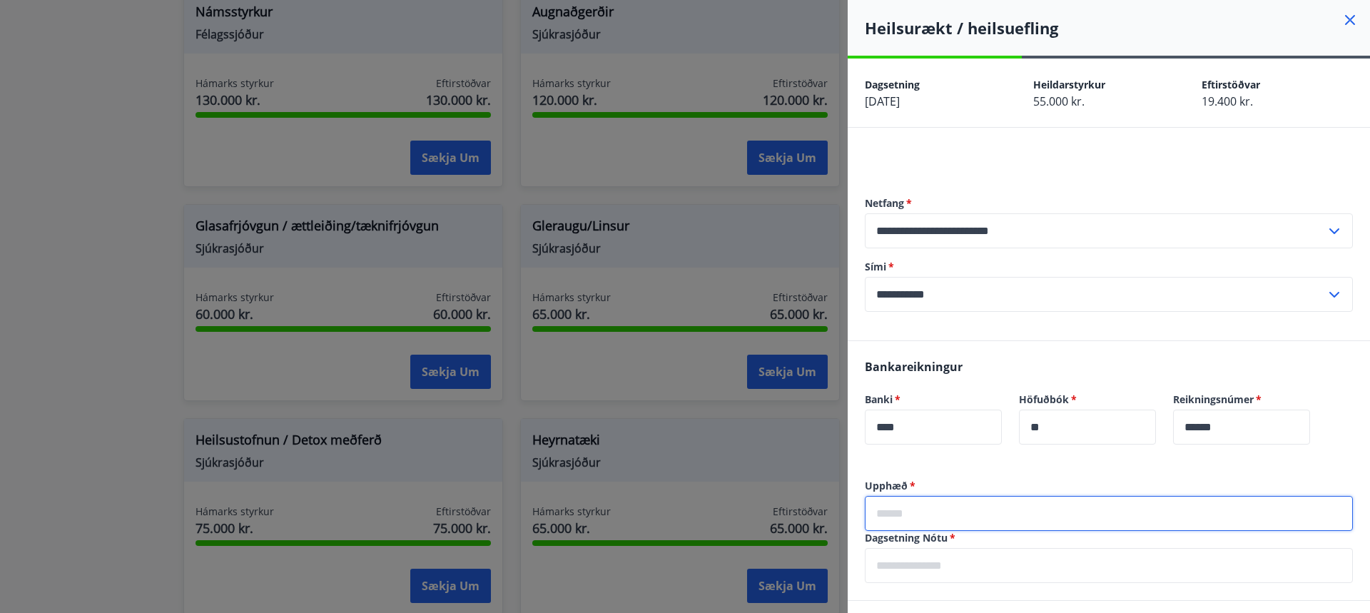
click at [959, 511] on input "text" at bounding box center [1109, 513] width 488 height 35
type input "*****"
click at [963, 470] on div "Bankareikningur Banki   * **** ​ Höfuðbók   * ** ​ Reikningsnúmer   * ****** ​" at bounding box center [1109, 410] width 522 height 138
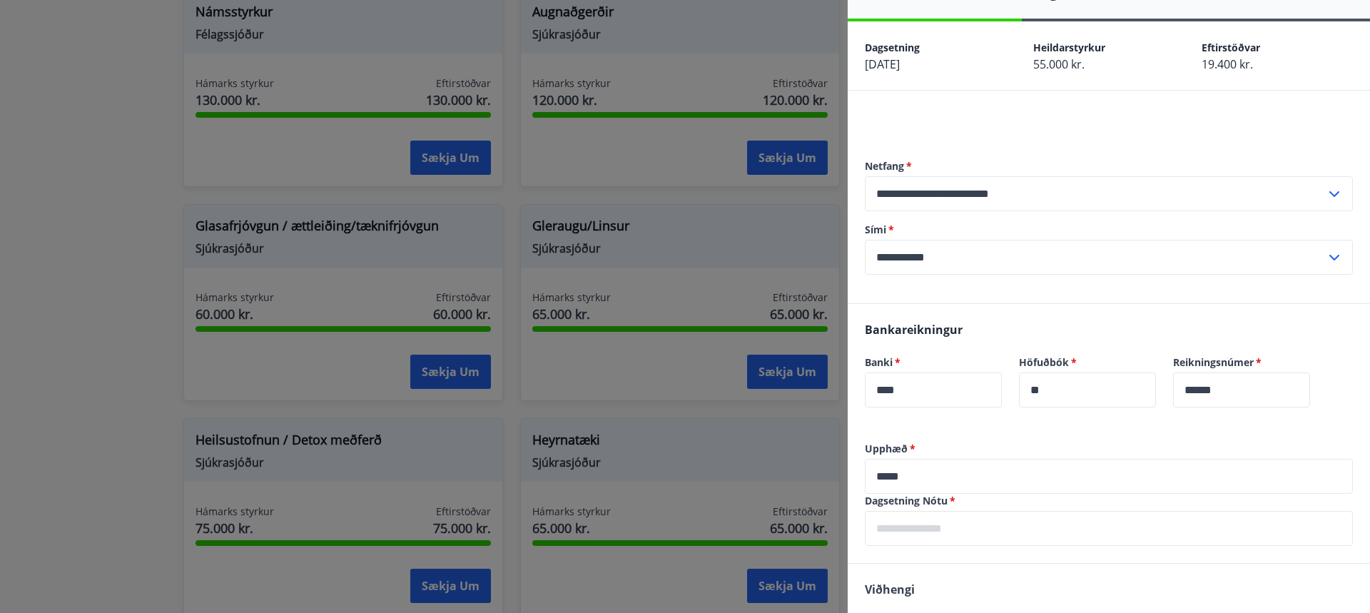
scroll to position [143, 0]
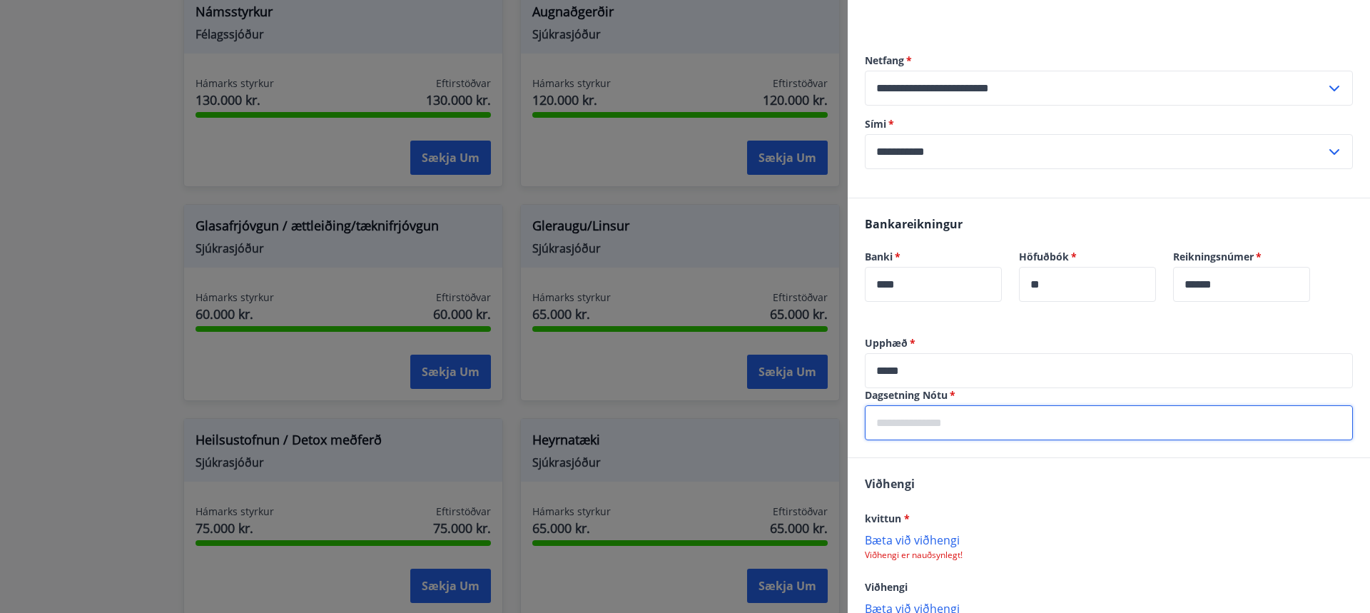
click at [913, 430] on input "text" at bounding box center [1109, 422] width 488 height 35
type input "**********"
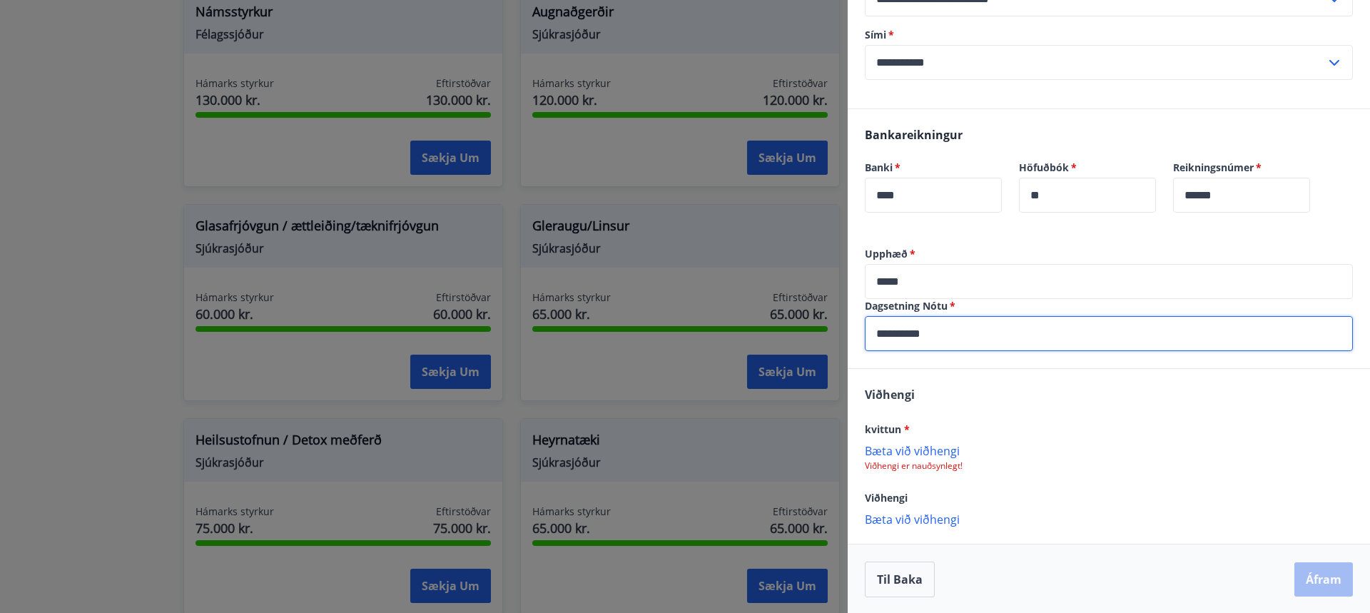
scroll to position [233, 0]
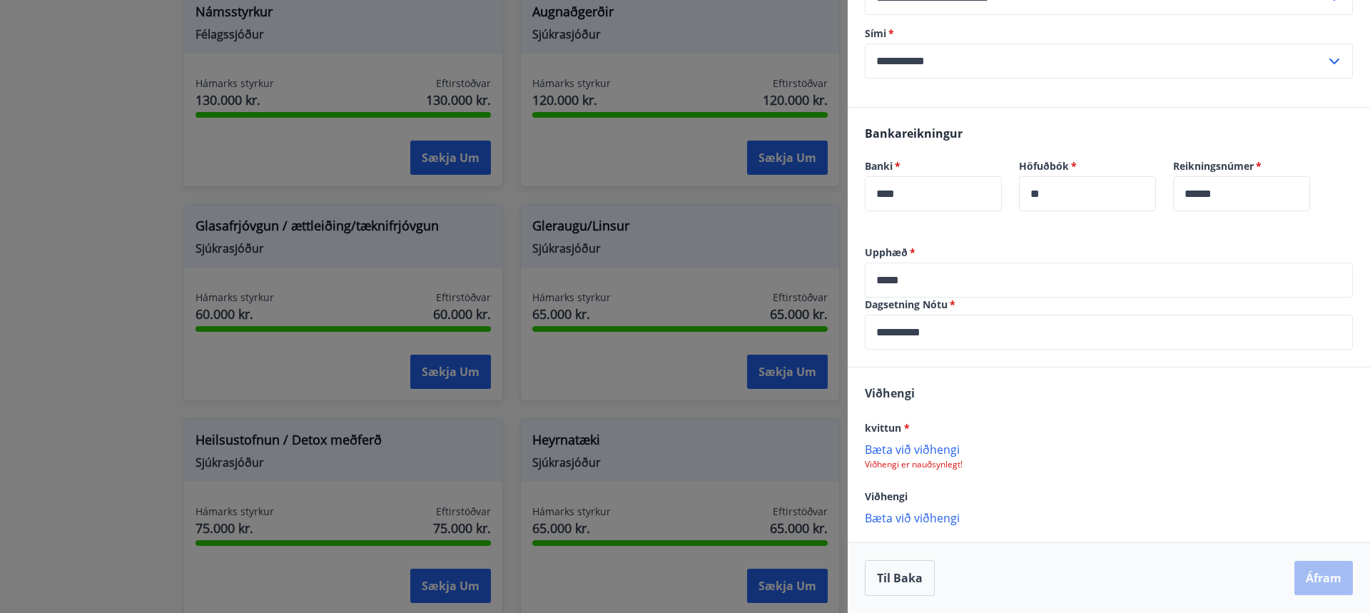
click at [915, 450] on p "Bæta við viðhengi" at bounding box center [1109, 449] width 488 height 14
click at [932, 517] on p "Bæta við viðhengi" at bounding box center [1109, 519] width 488 height 14
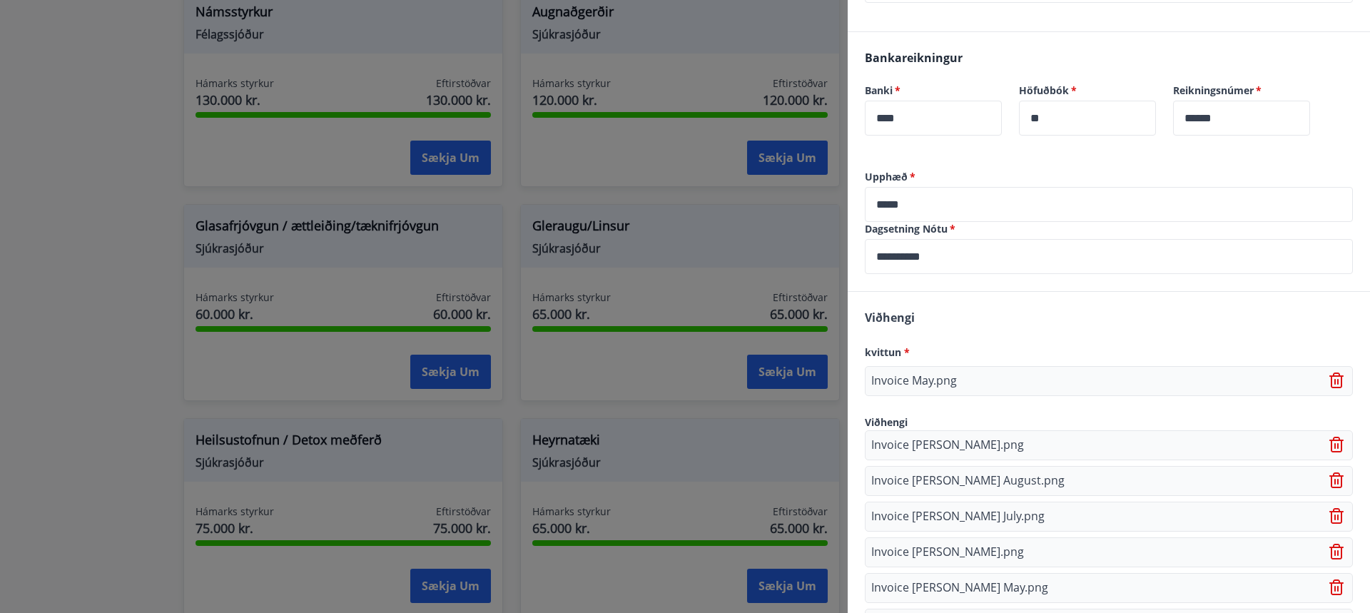
scroll to position [479, 0]
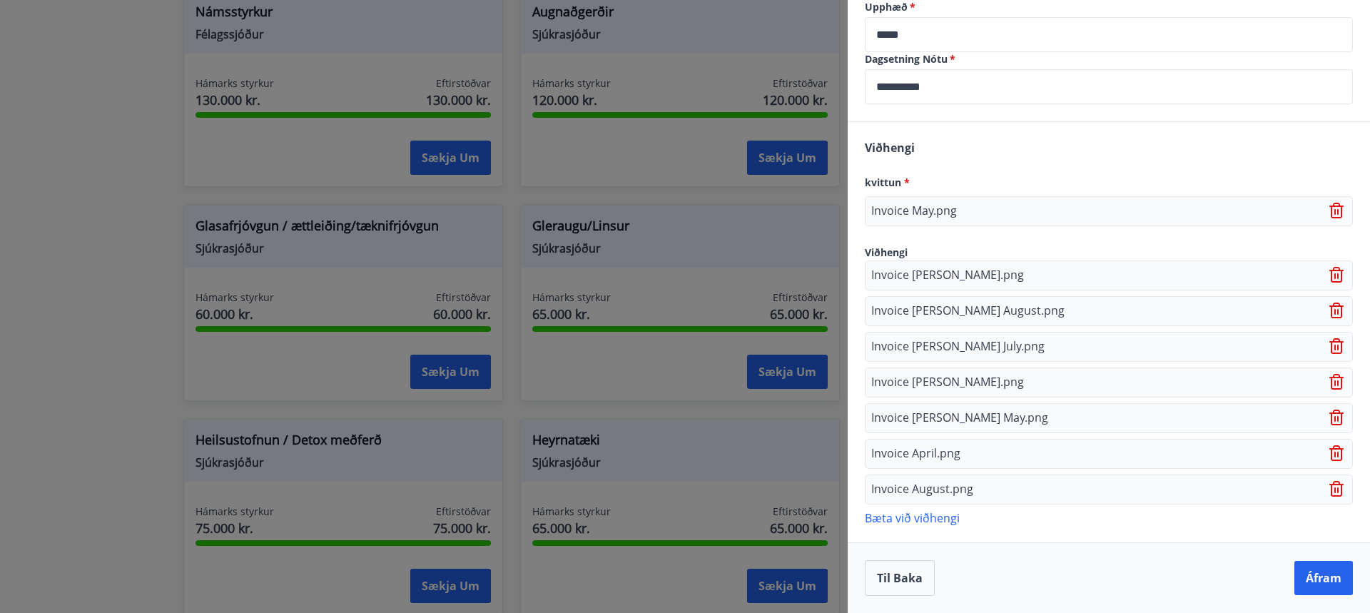
click at [912, 518] on p "Bæta við viðhengi" at bounding box center [1109, 517] width 488 height 14
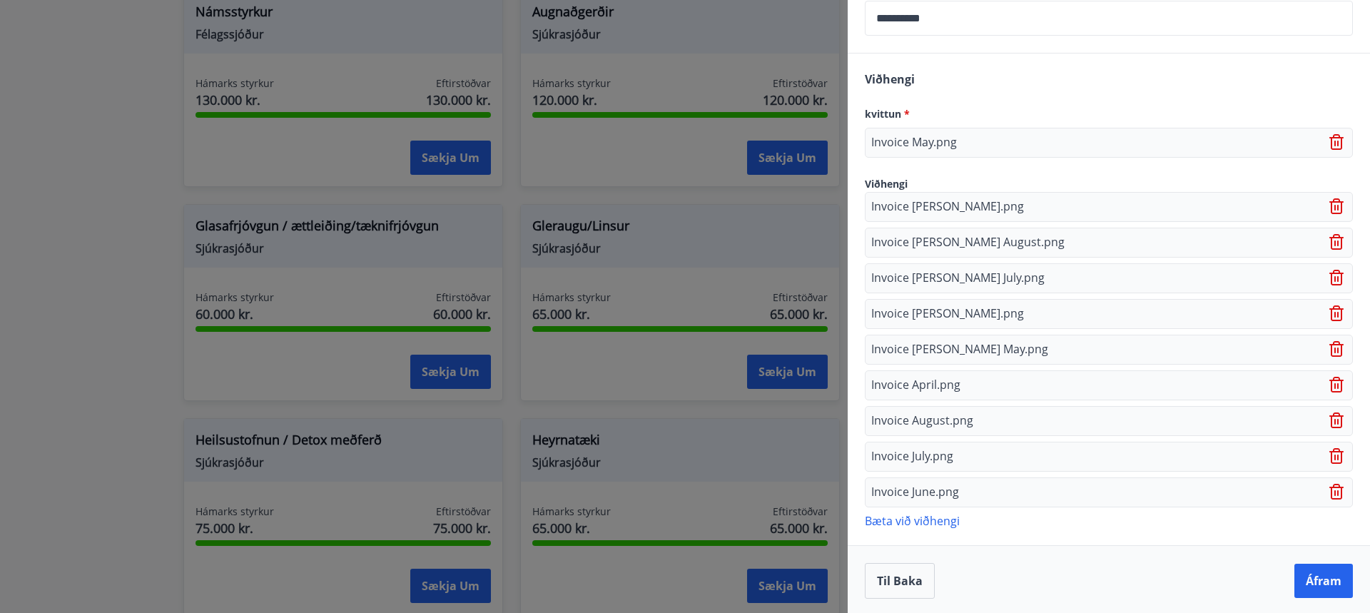
scroll to position [550, 0]
click at [1322, 569] on button "Áfram" at bounding box center [1323, 578] width 59 height 34
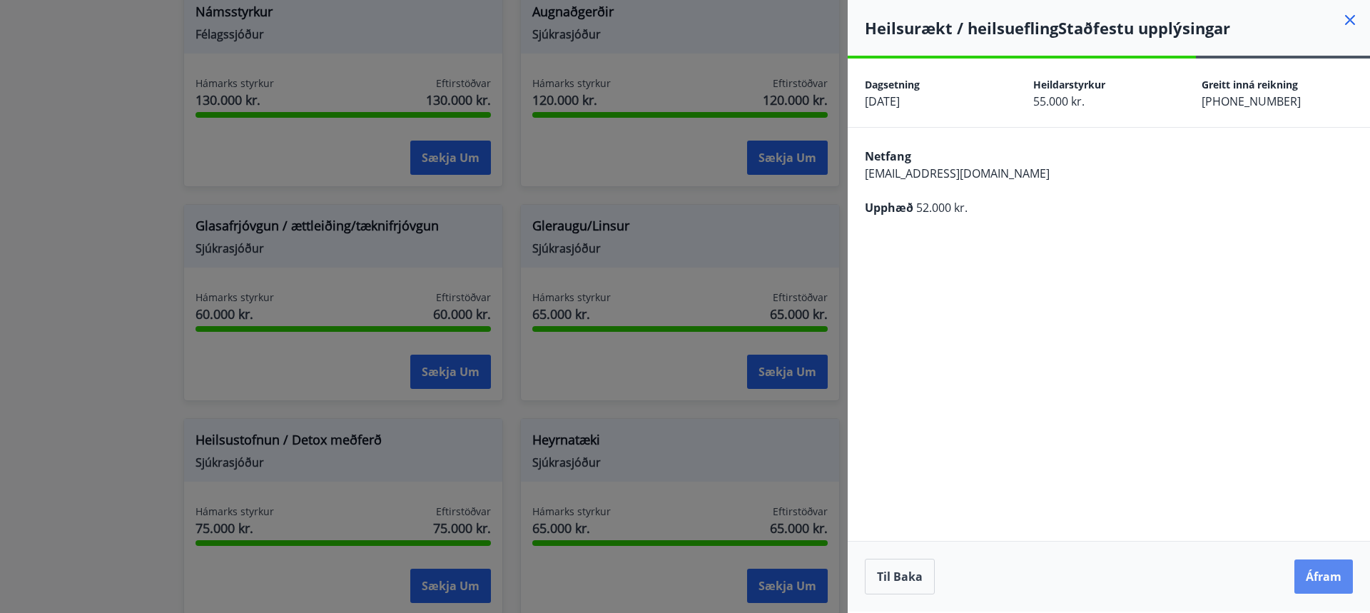
click at [1318, 574] on button "Áfram" at bounding box center [1323, 576] width 59 height 34
